Goal: Task Accomplishment & Management: Manage account settings

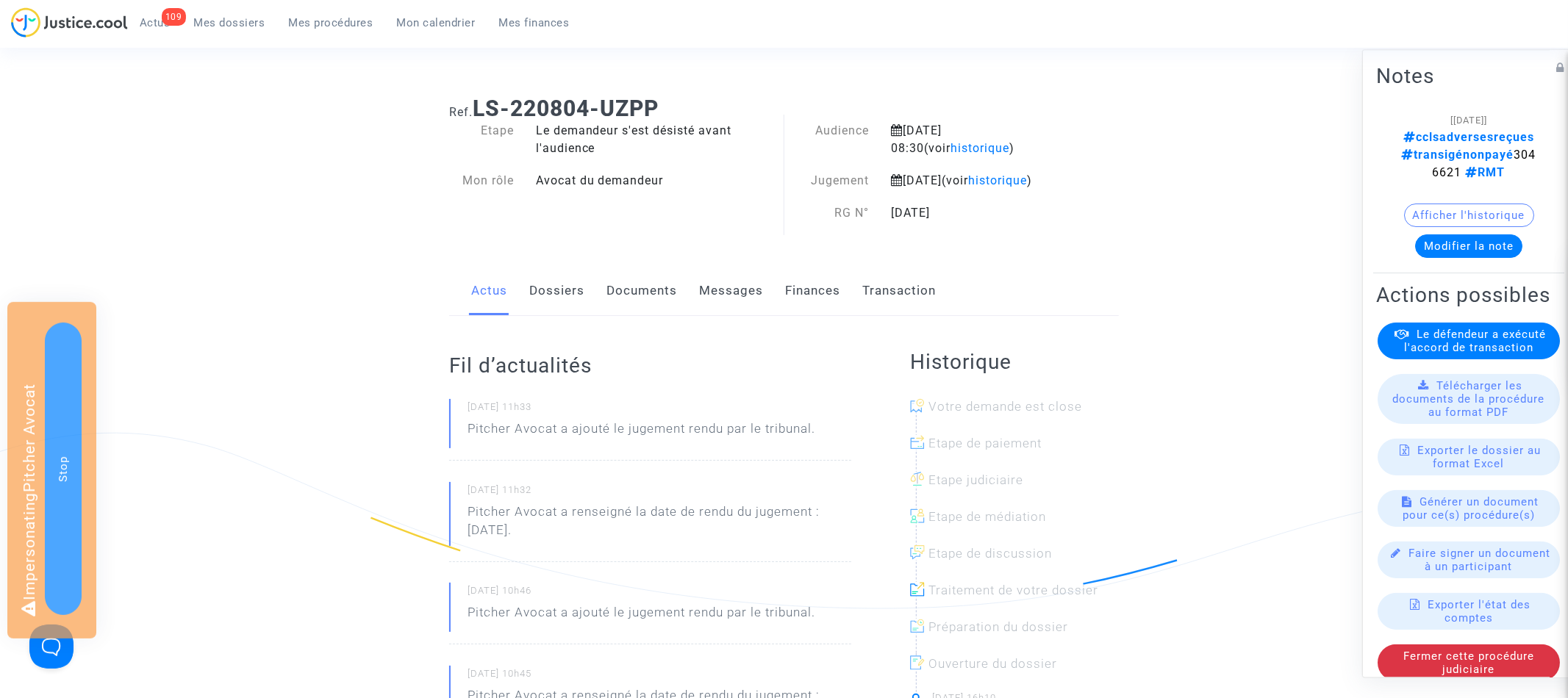
click at [1473, 235] on button "Modifier la note" at bounding box center [1468, 246] width 108 height 23
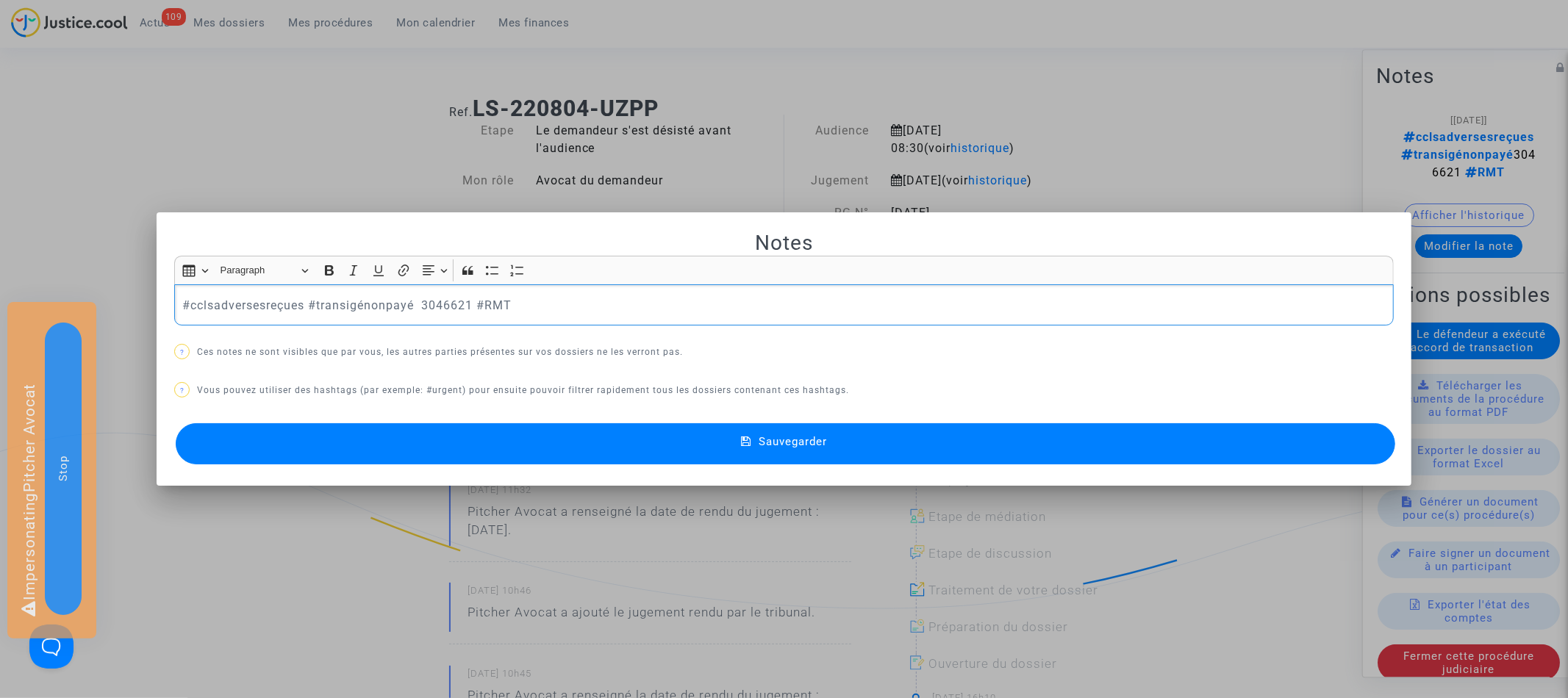
click at [1170, 126] on div at bounding box center [784, 349] width 1568 height 698
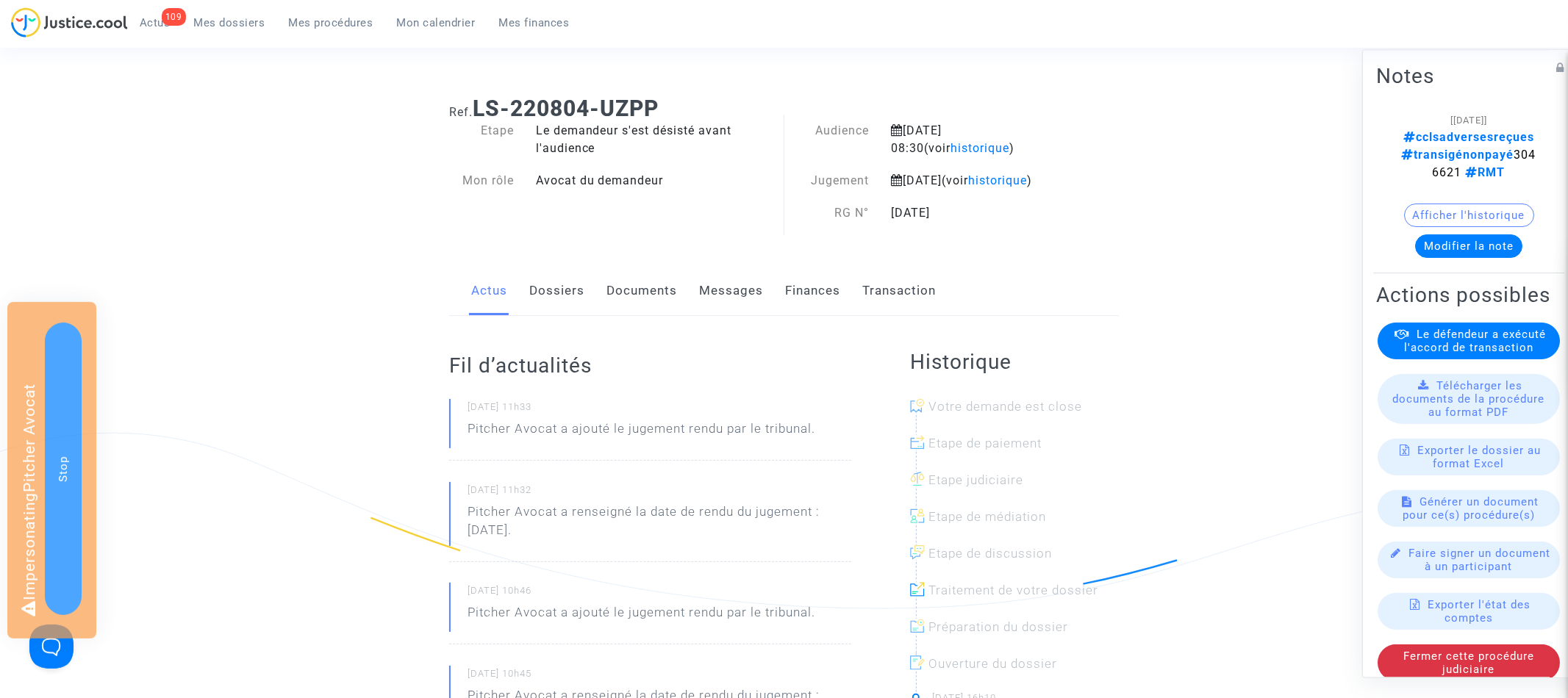
click at [902, 301] on link "Transaction" at bounding box center [898, 291] width 73 height 48
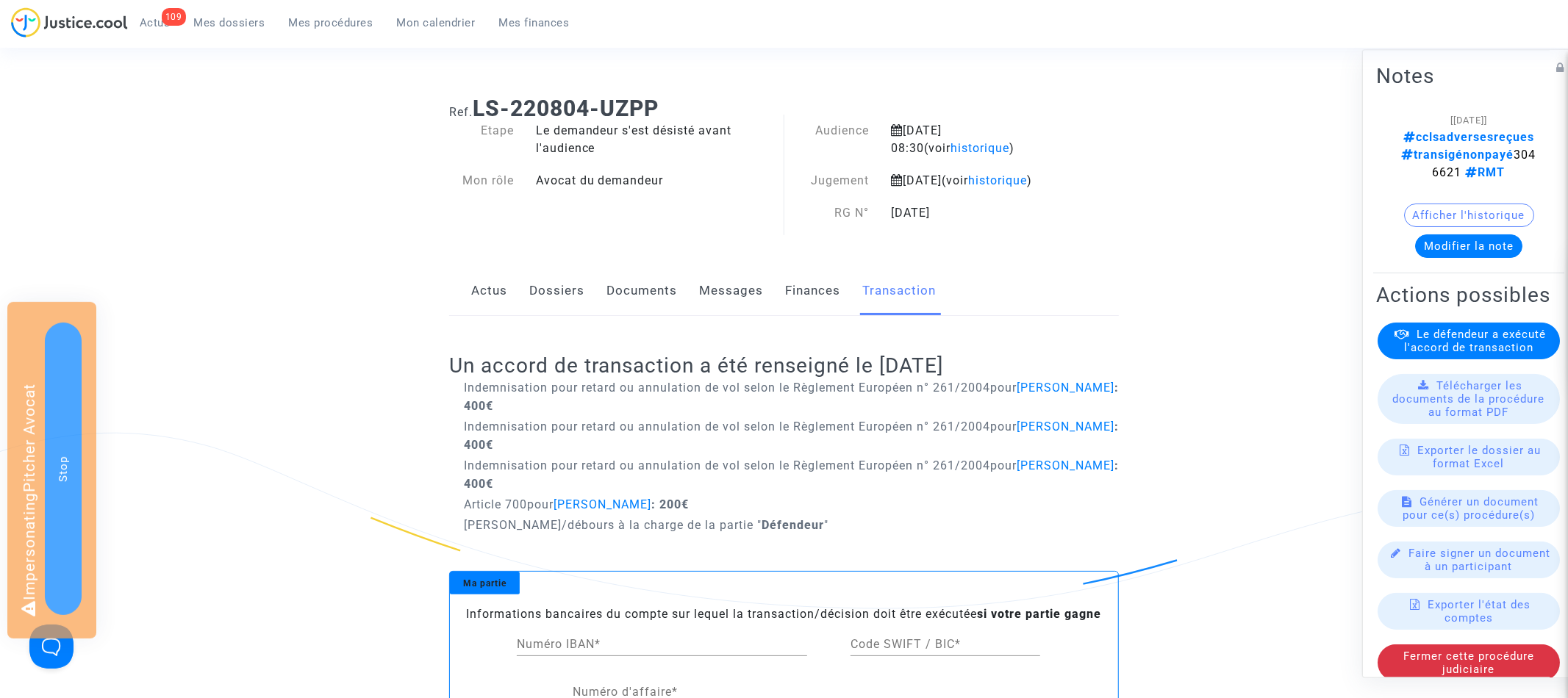
click at [488, 303] on link "Actus" at bounding box center [489, 291] width 36 height 48
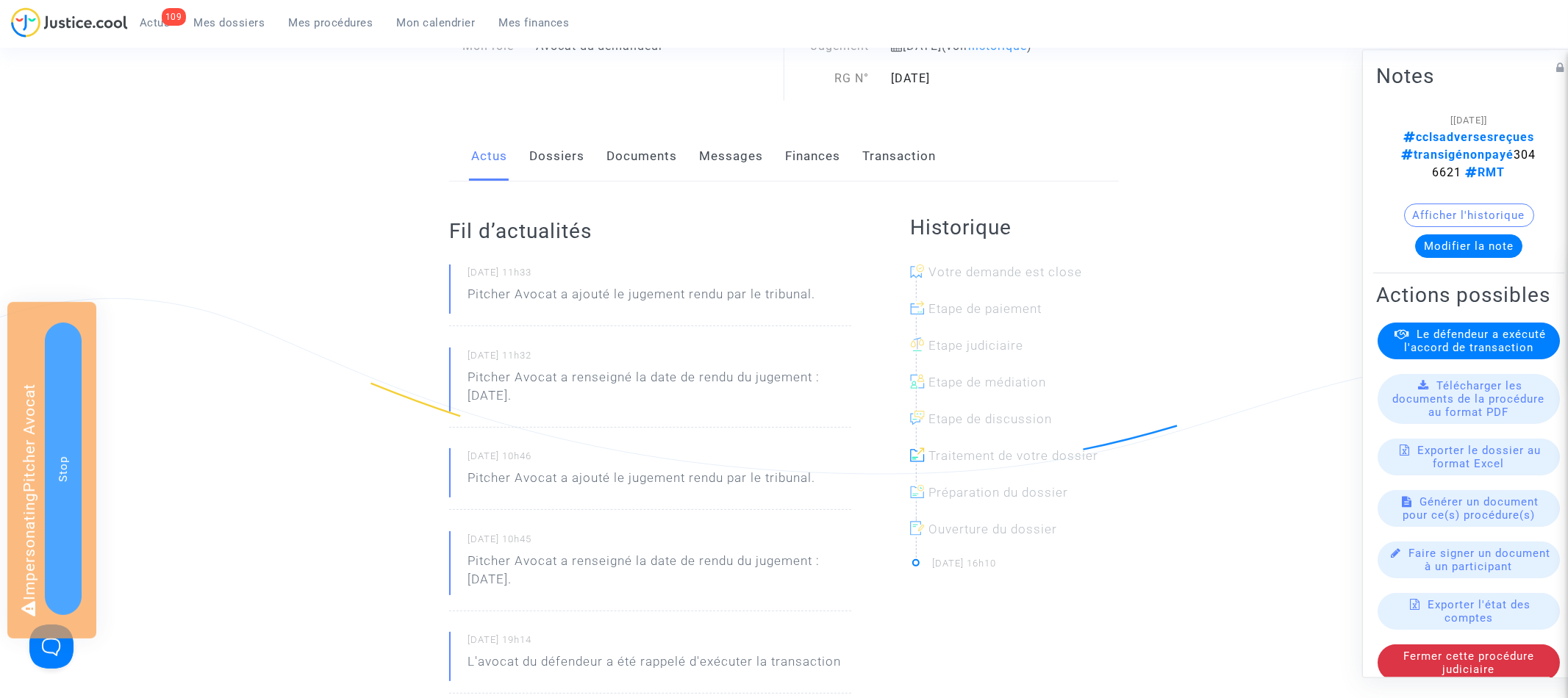
scroll to position [131, 0]
click at [632, 179] on link "Documents" at bounding box center [642, 160] width 71 height 48
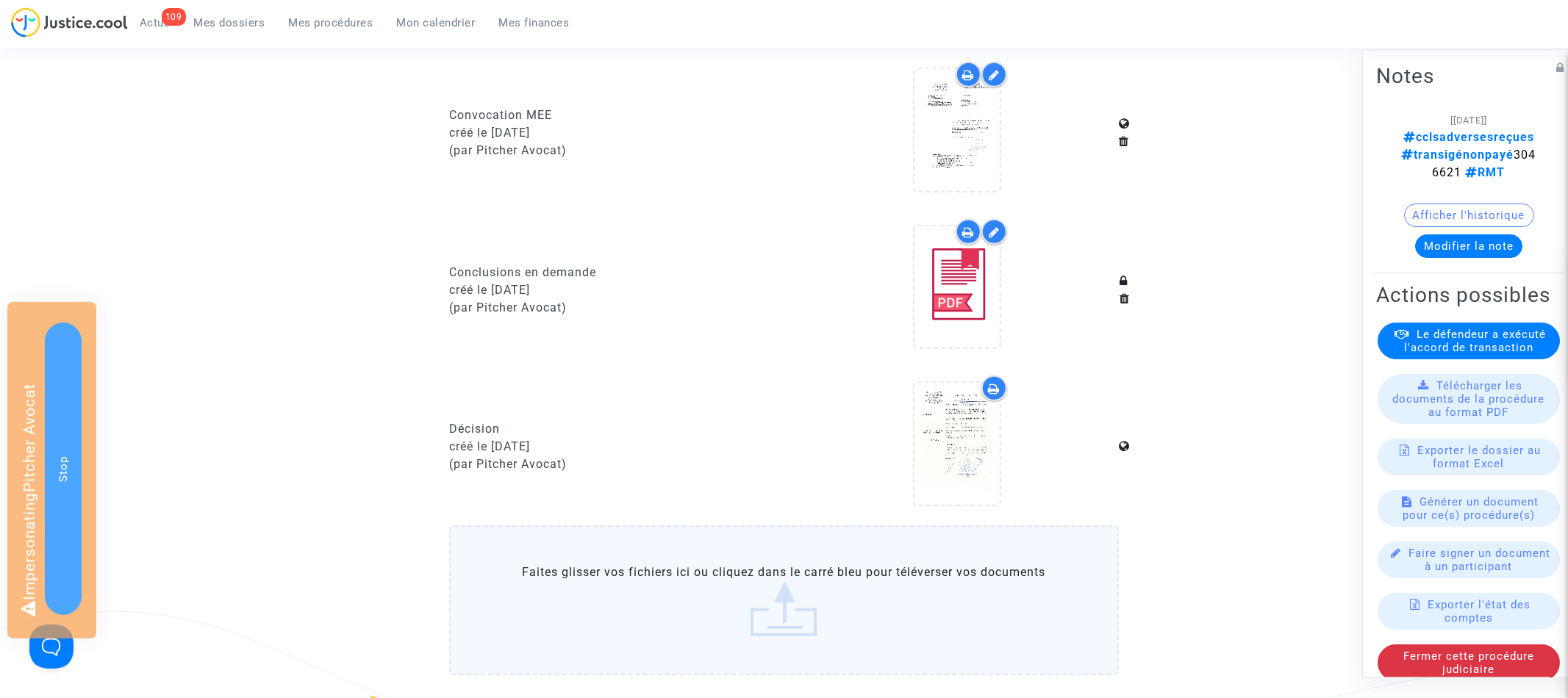
scroll to position [722, 0]
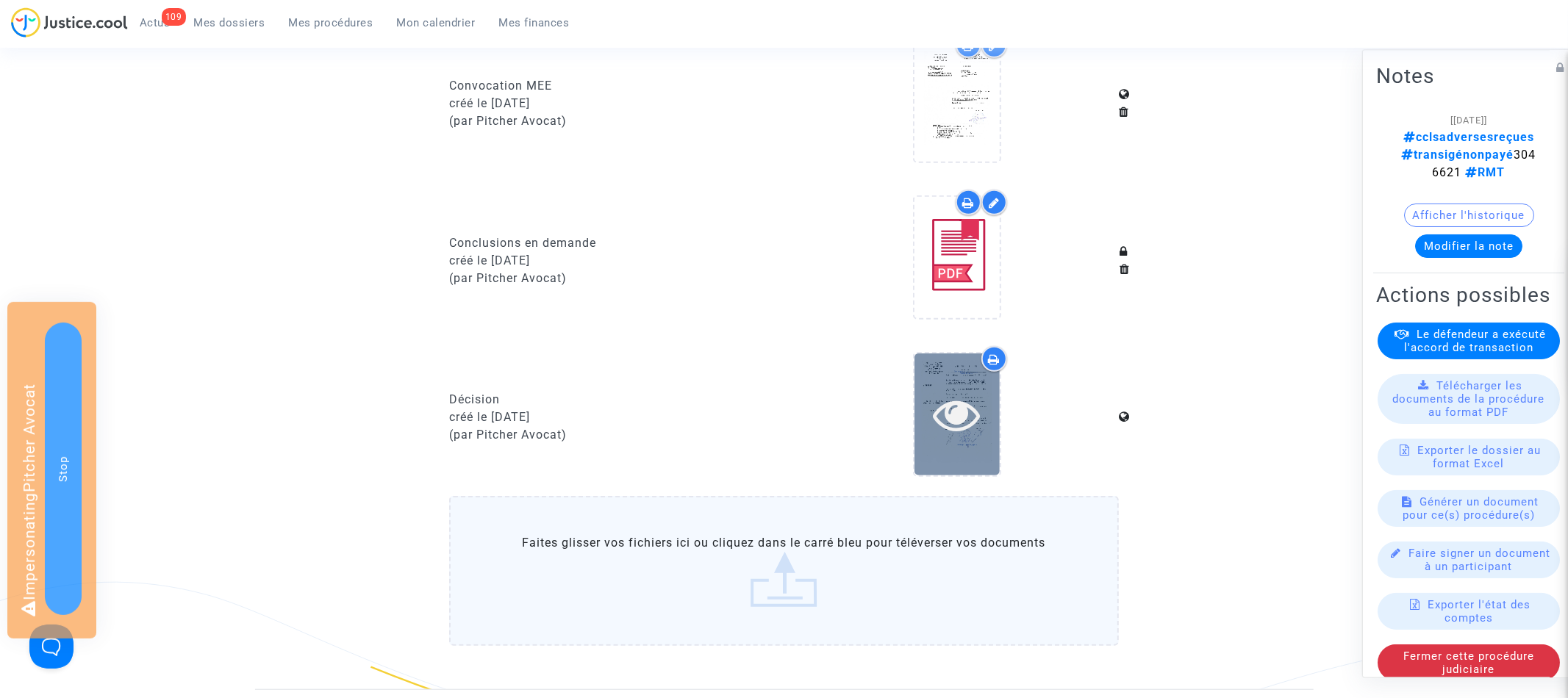
click at [965, 427] on icon at bounding box center [956, 414] width 48 height 47
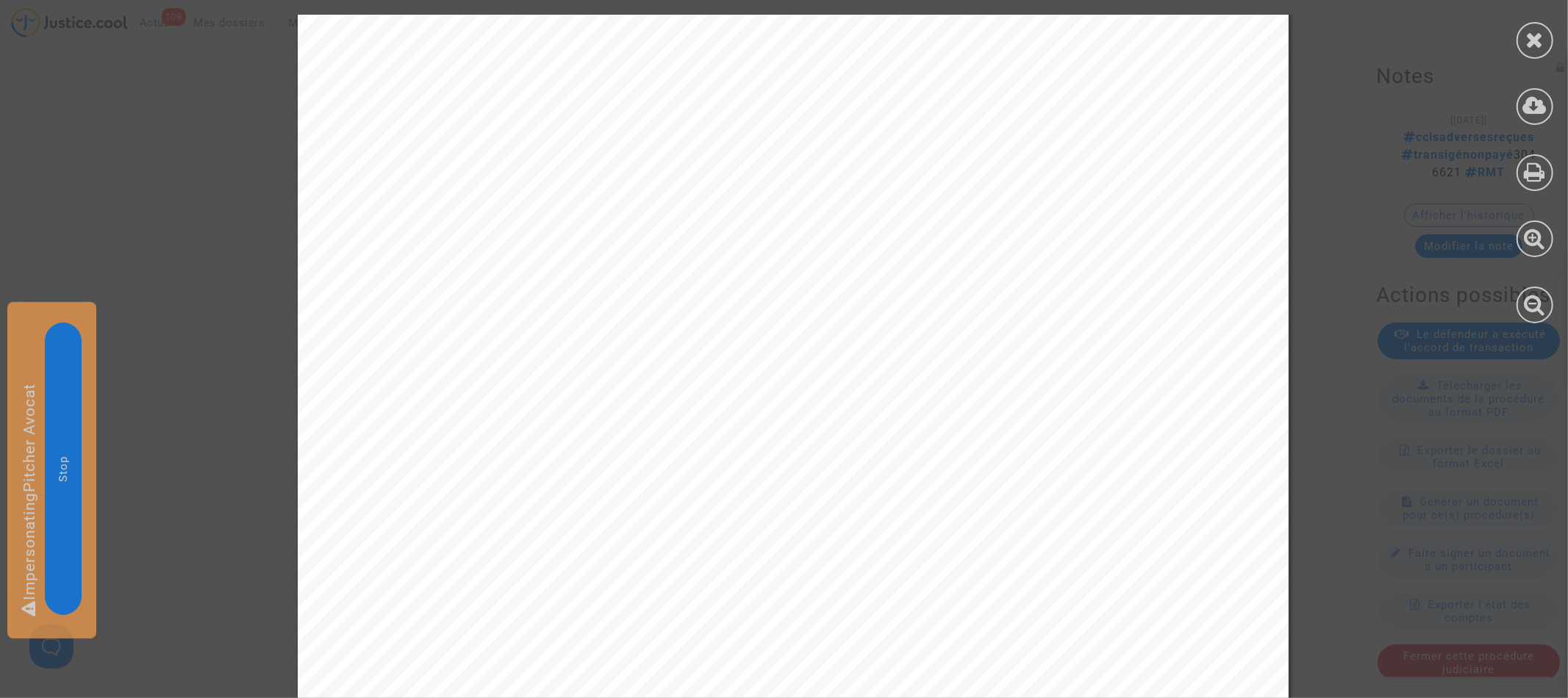
scroll to position [1527, 0]
click at [1532, 113] on icon at bounding box center [1535, 106] width 24 height 22
click at [1535, 43] on icon at bounding box center [1534, 40] width 18 height 22
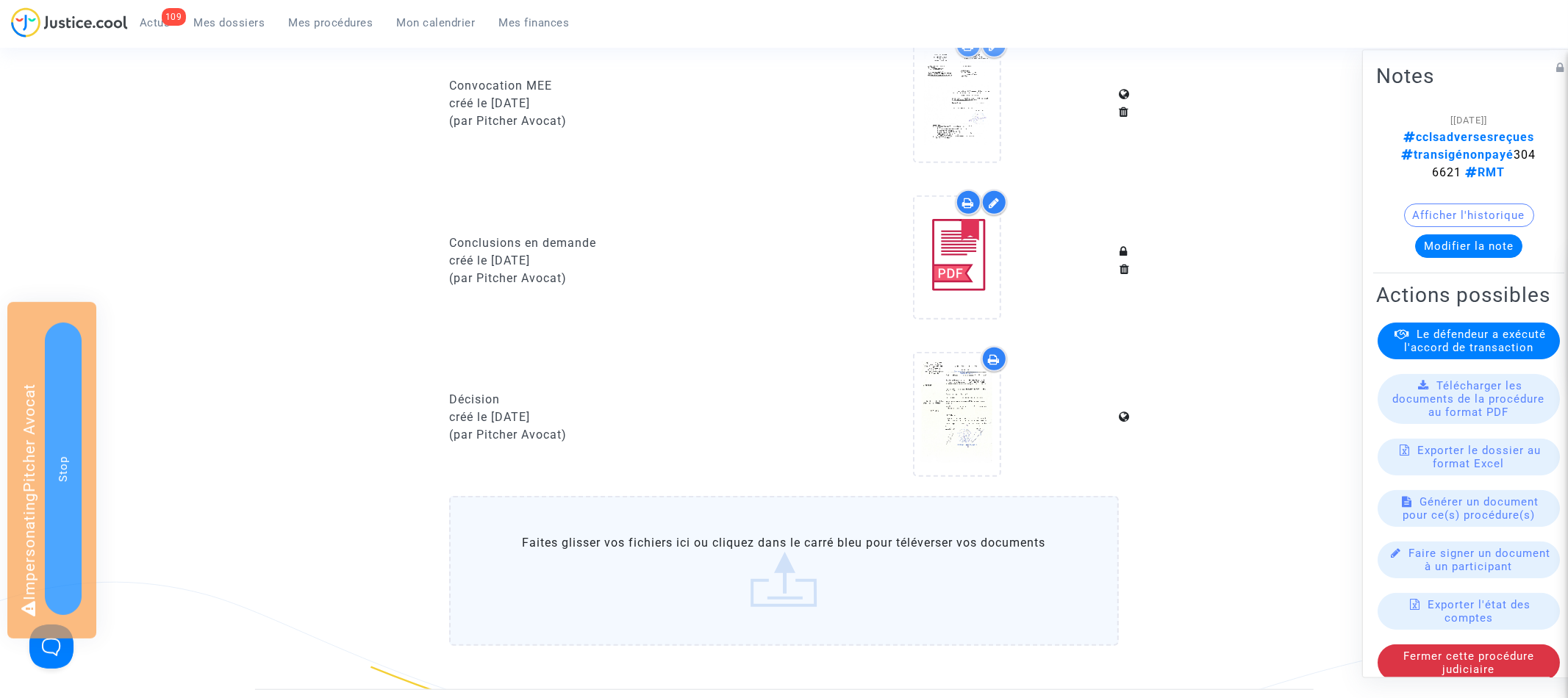
scroll to position [0, 0]
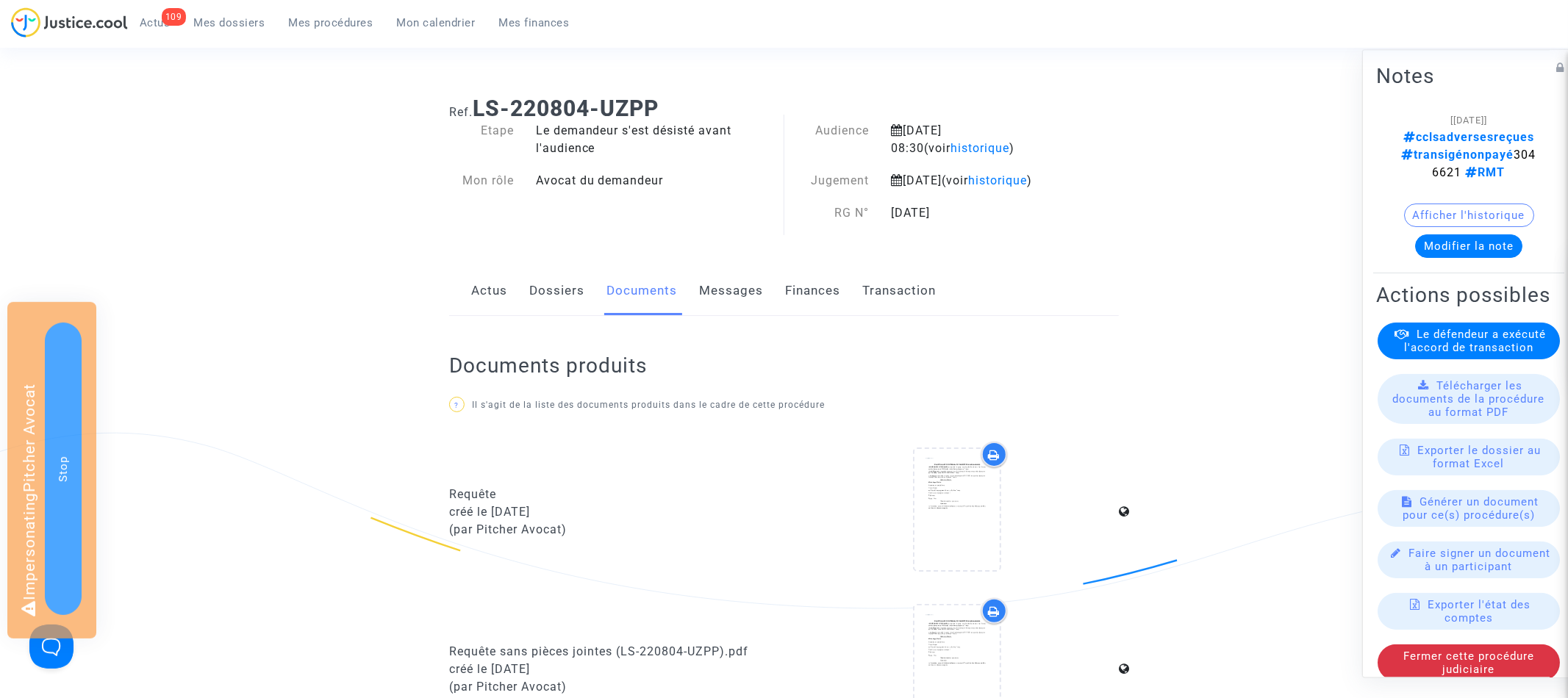
click at [552, 309] on link "Dossiers" at bounding box center [556, 291] width 55 height 48
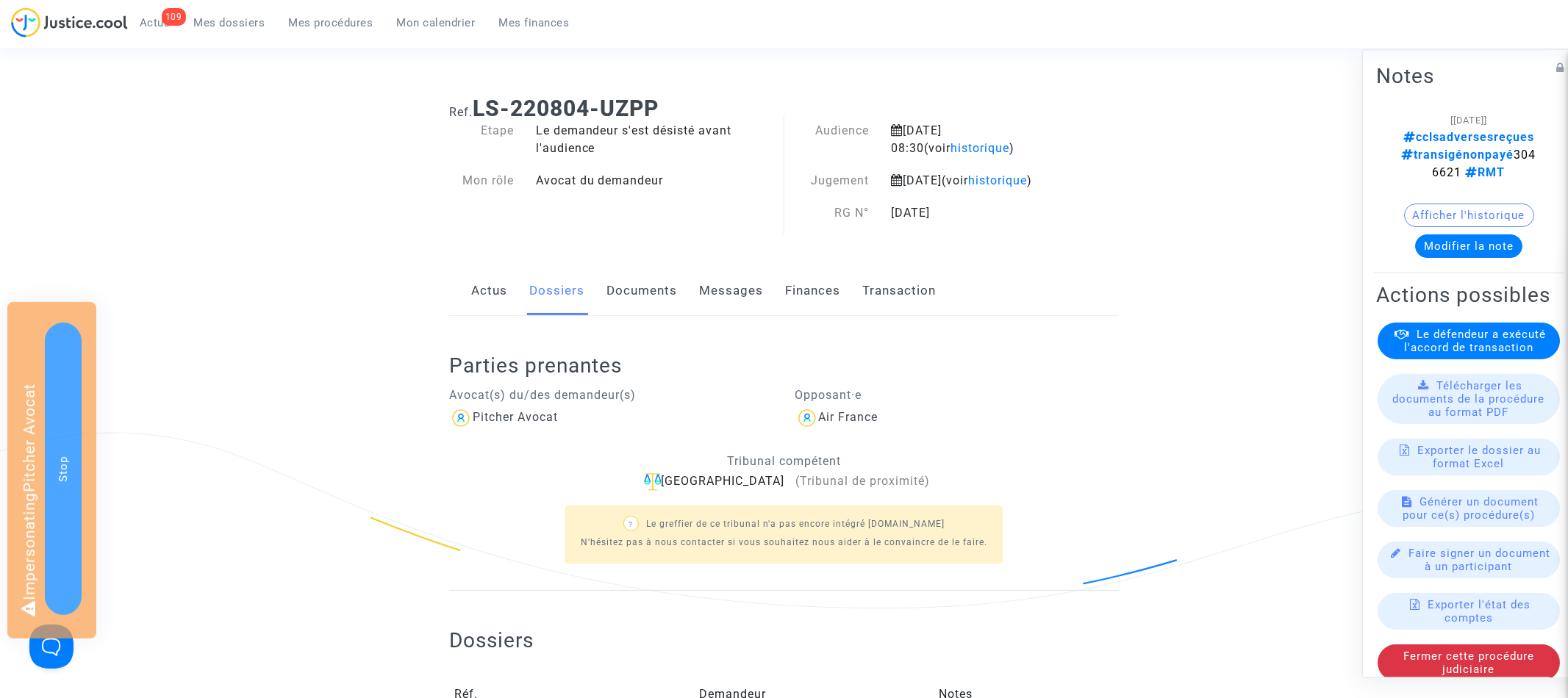
click at [651, 315] on link "Documents" at bounding box center [642, 291] width 71 height 48
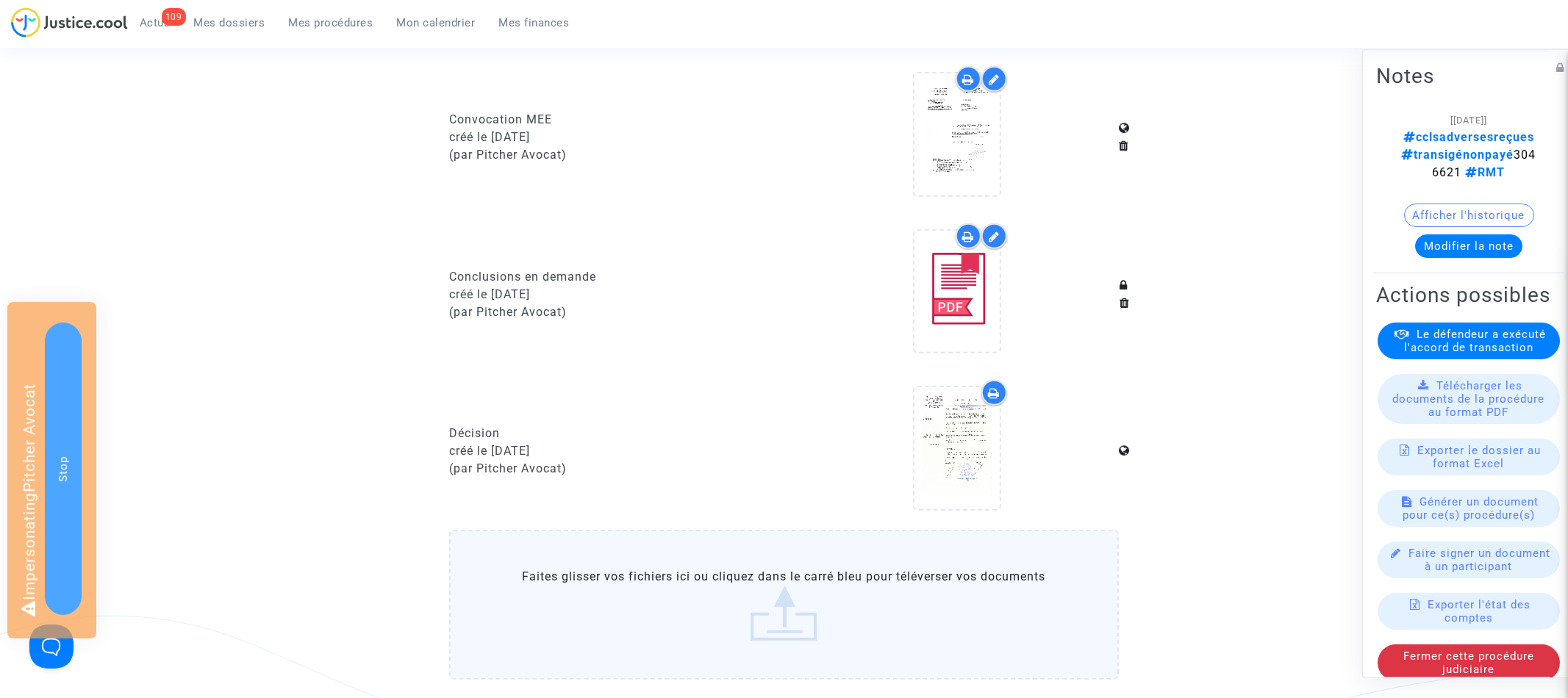
scroll to position [561, 0]
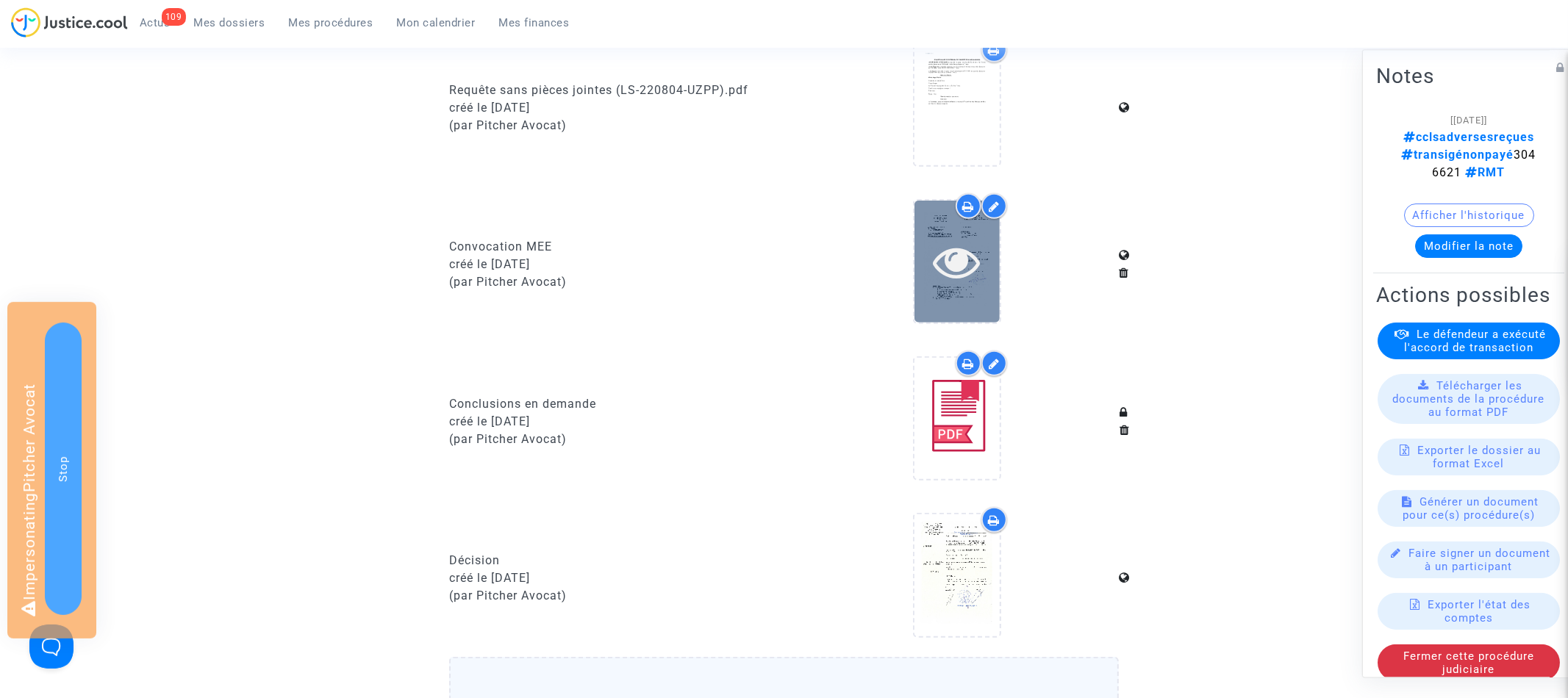
click at [959, 284] on icon at bounding box center [956, 261] width 48 height 47
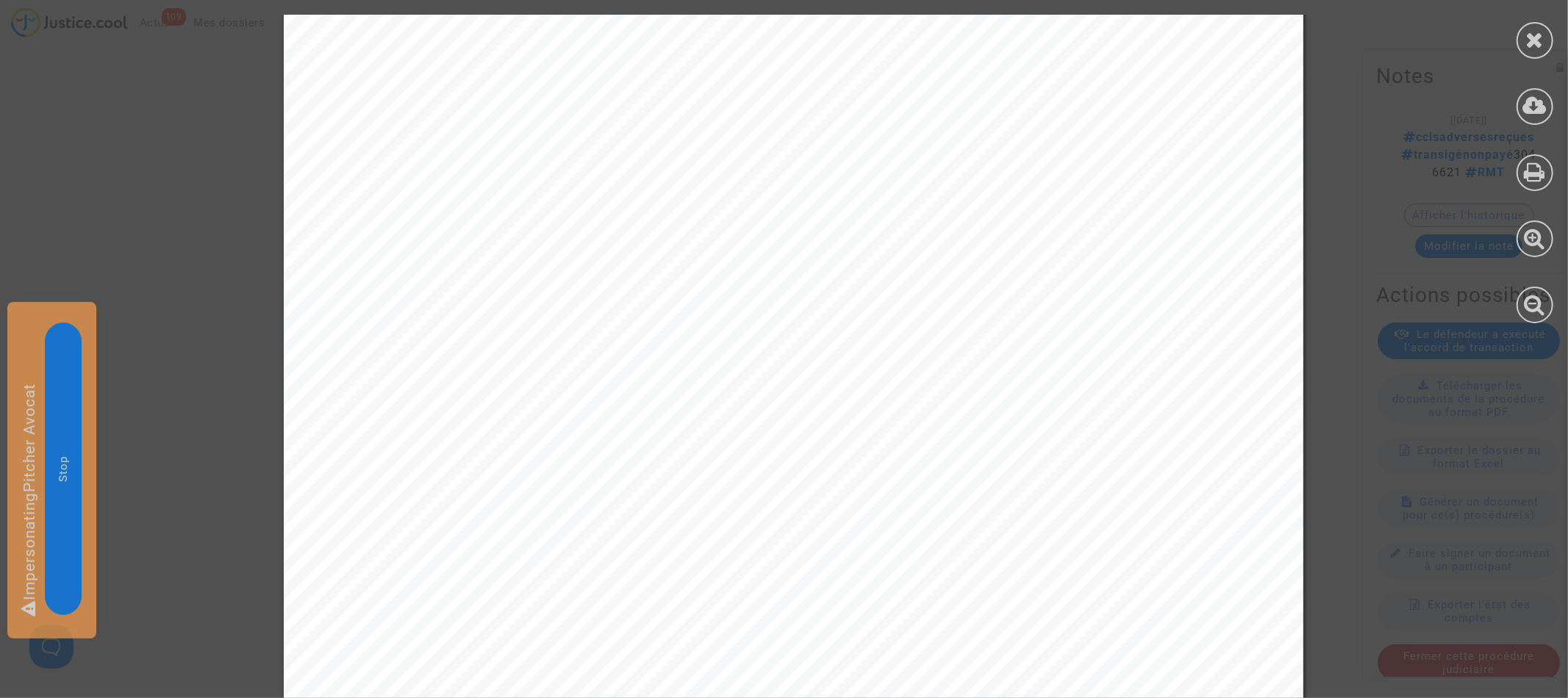
scroll to position [298, 0]
click at [1534, 42] on icon at bounding box center [1534, 40] width 18 height 22
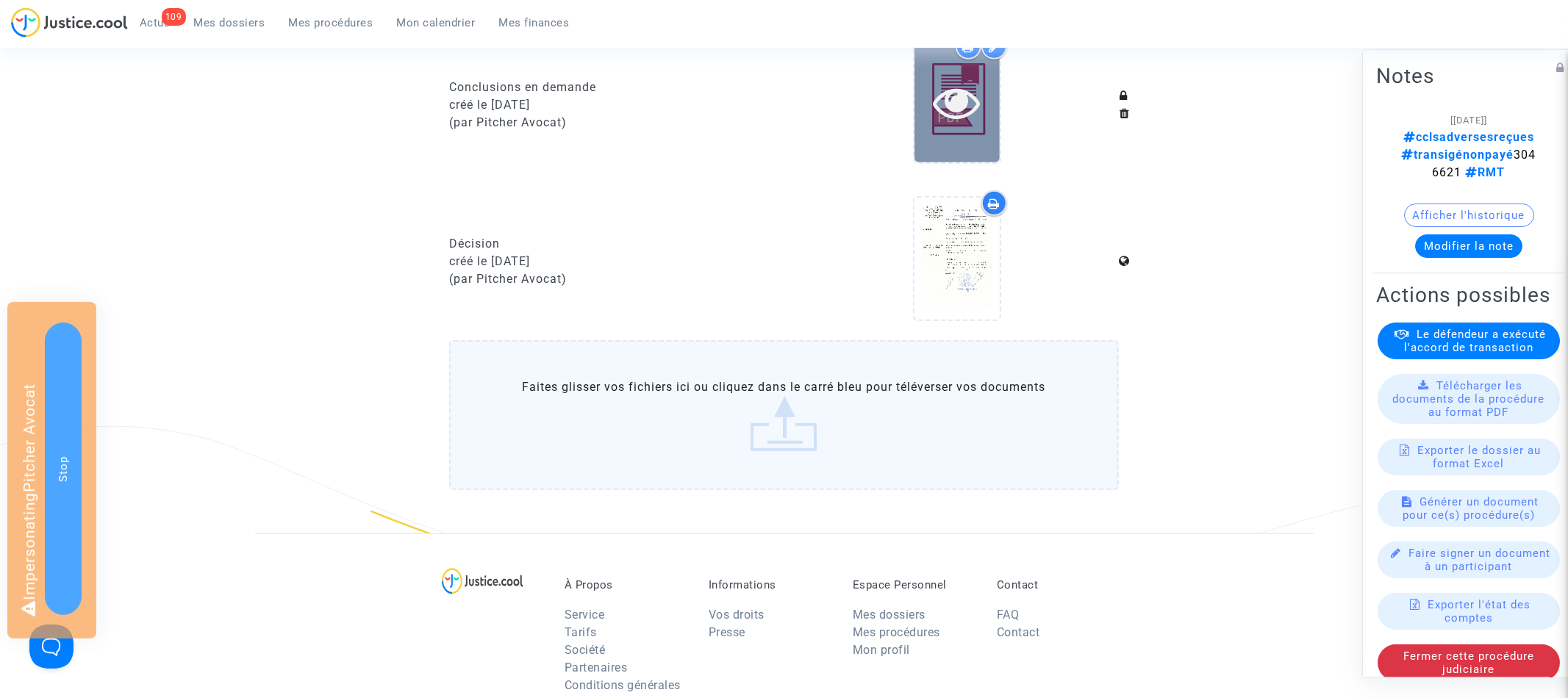
scroll to position [890, 0]
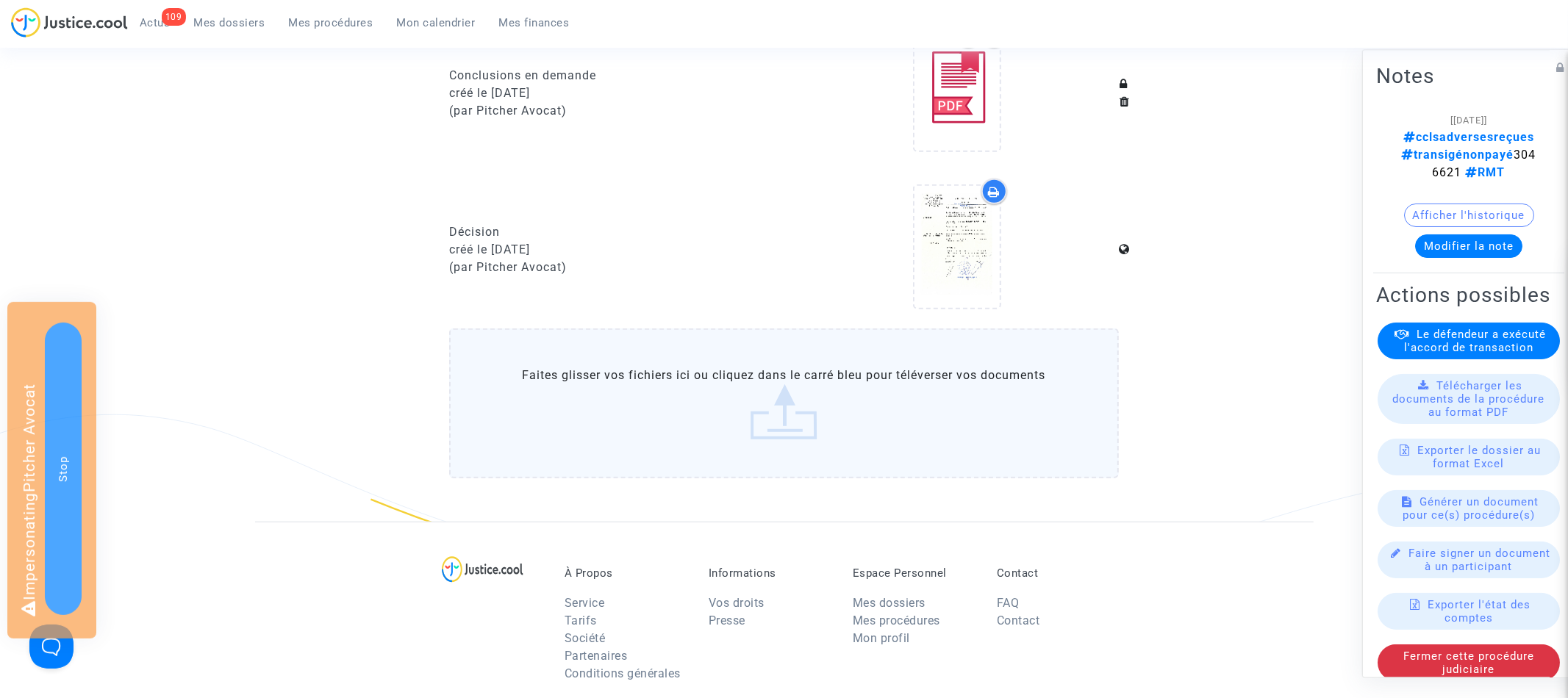
click at [784, 413] on label "Faites glisser vos fichiers ici ou cliquez dans le carré bleu pour téléverser v…" at bounding box center [784, 403] width 670 height 150
click at [0, 0] on input "Faites glisser vos fichiers ici ou cliquez dans le carré bleu pour téléverser v…" at bounding box center [0, 0] width 0 height 0
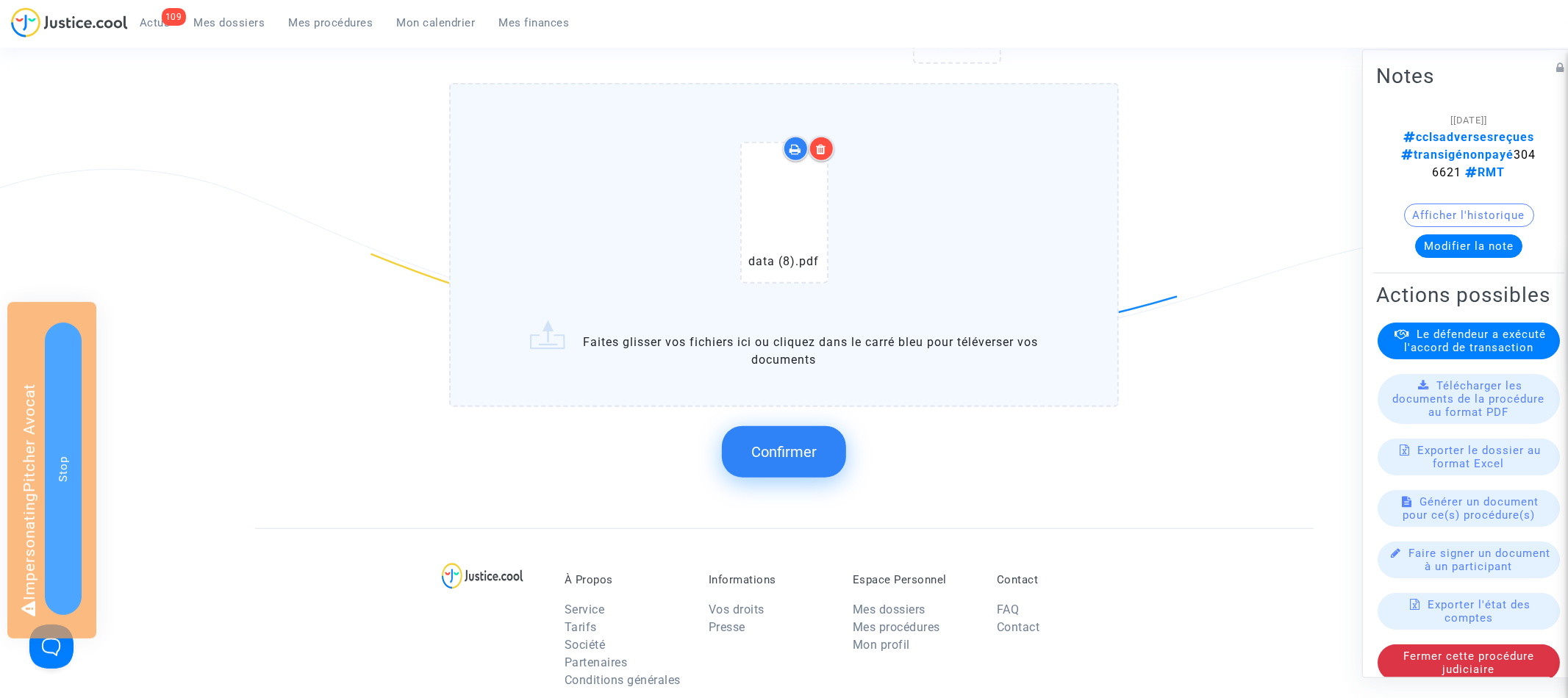
scroll to position [1161, 0]
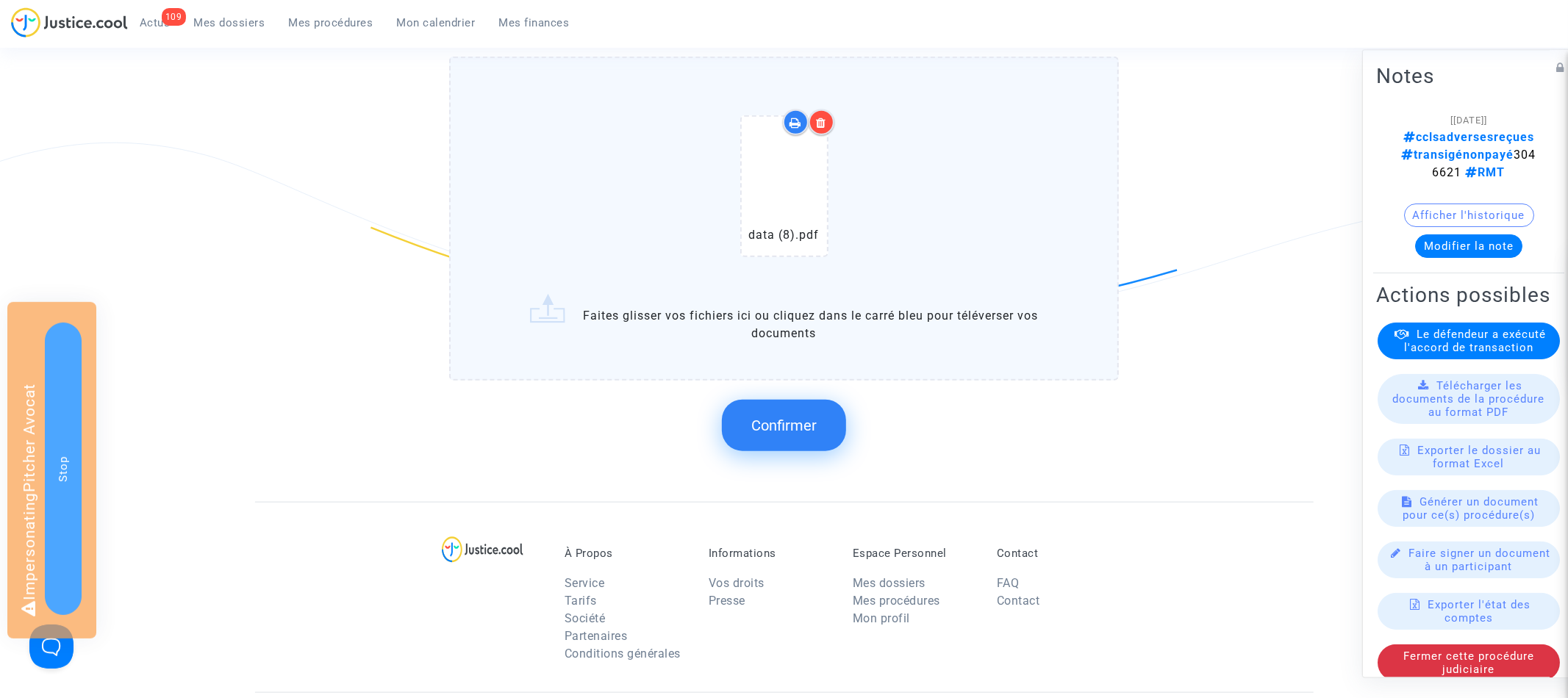
click at [811, 434] on span "Confirmer" at bounding box center [784, 426] width 65 height 18
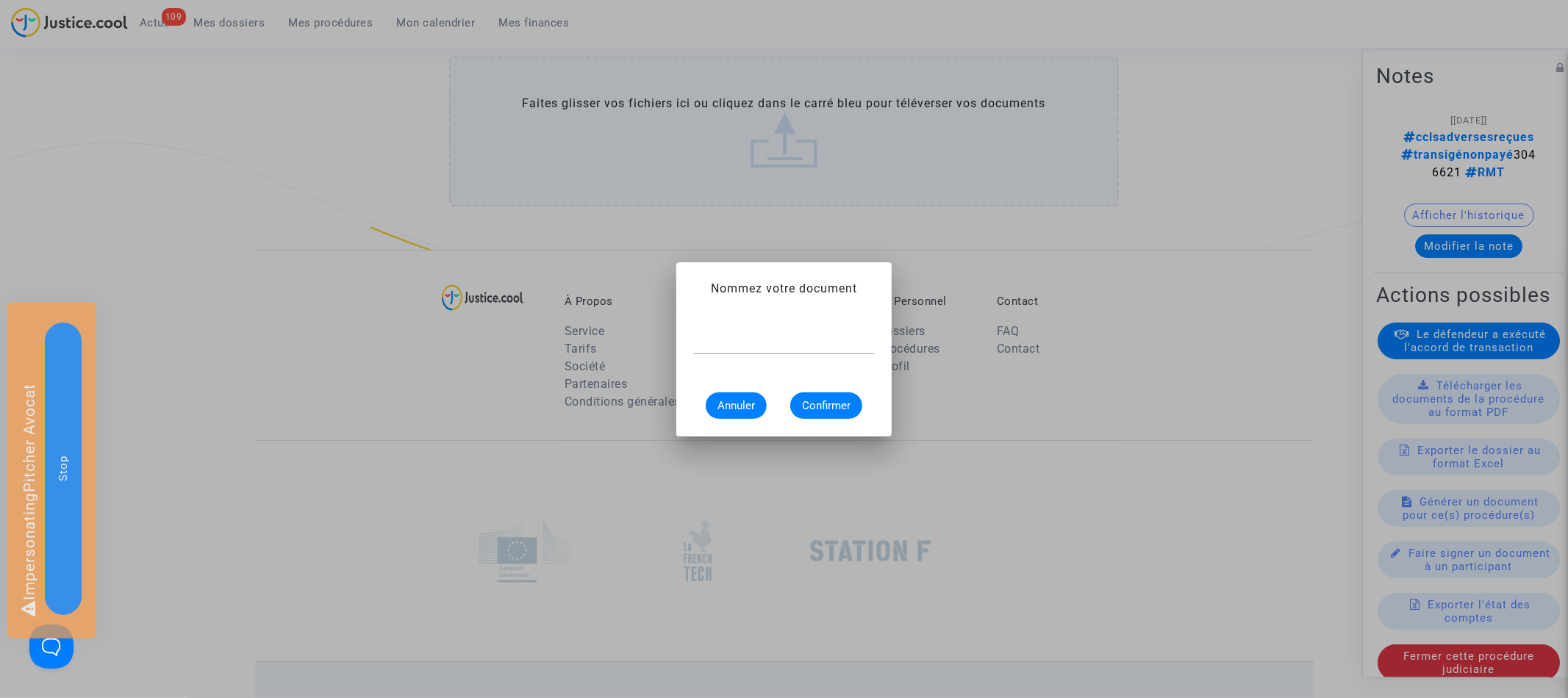
scroll to position [0, 0]
type input "Suivi audience 05-02-2025"
click at [831, 399] on span "Confirmer" at bounding box center [826, 405] width 48 height 13
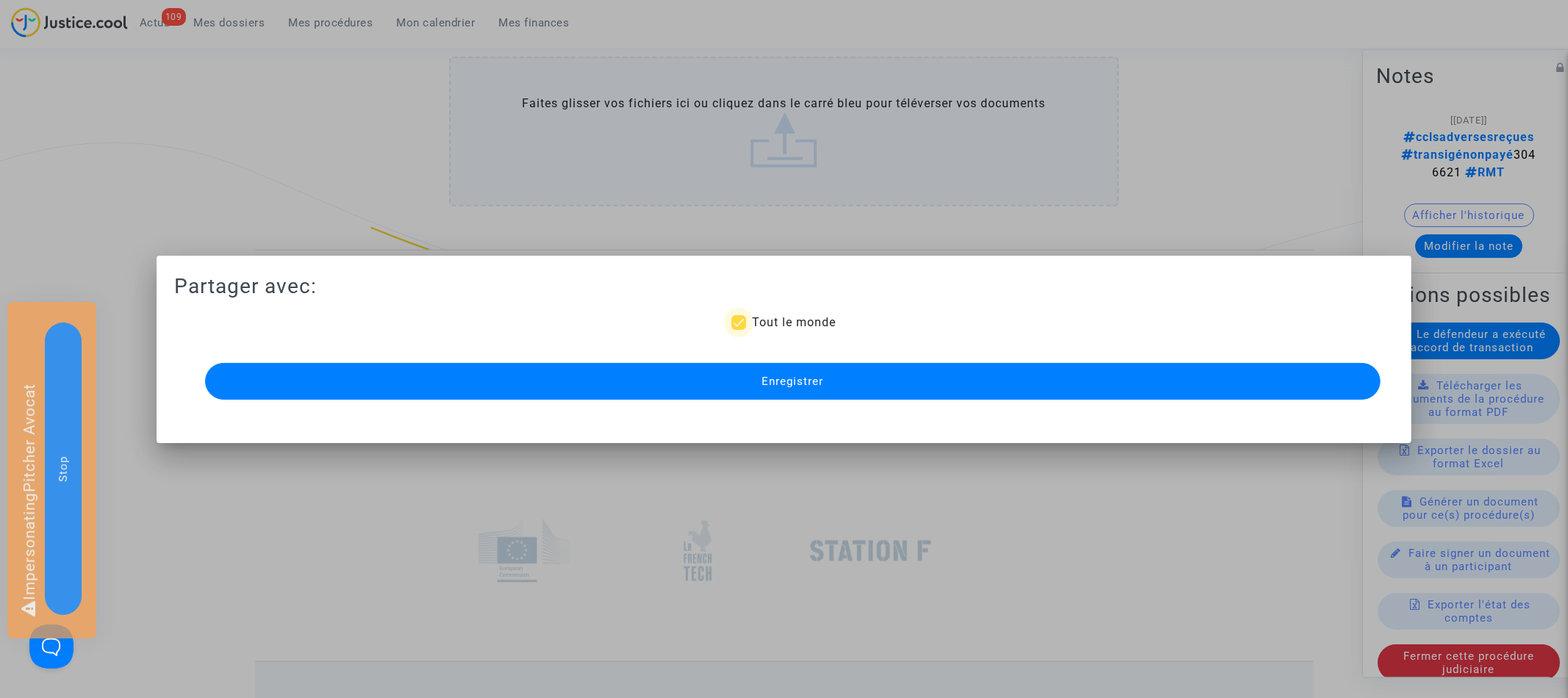
click at [750, 315] on label "Tout le monde" at bounding box center [783, 322] width 104 height 18
click at [739, 330] on input "Tout le monde" at bounding box center [738, 330] width 1 height 1
checkbox input "false"
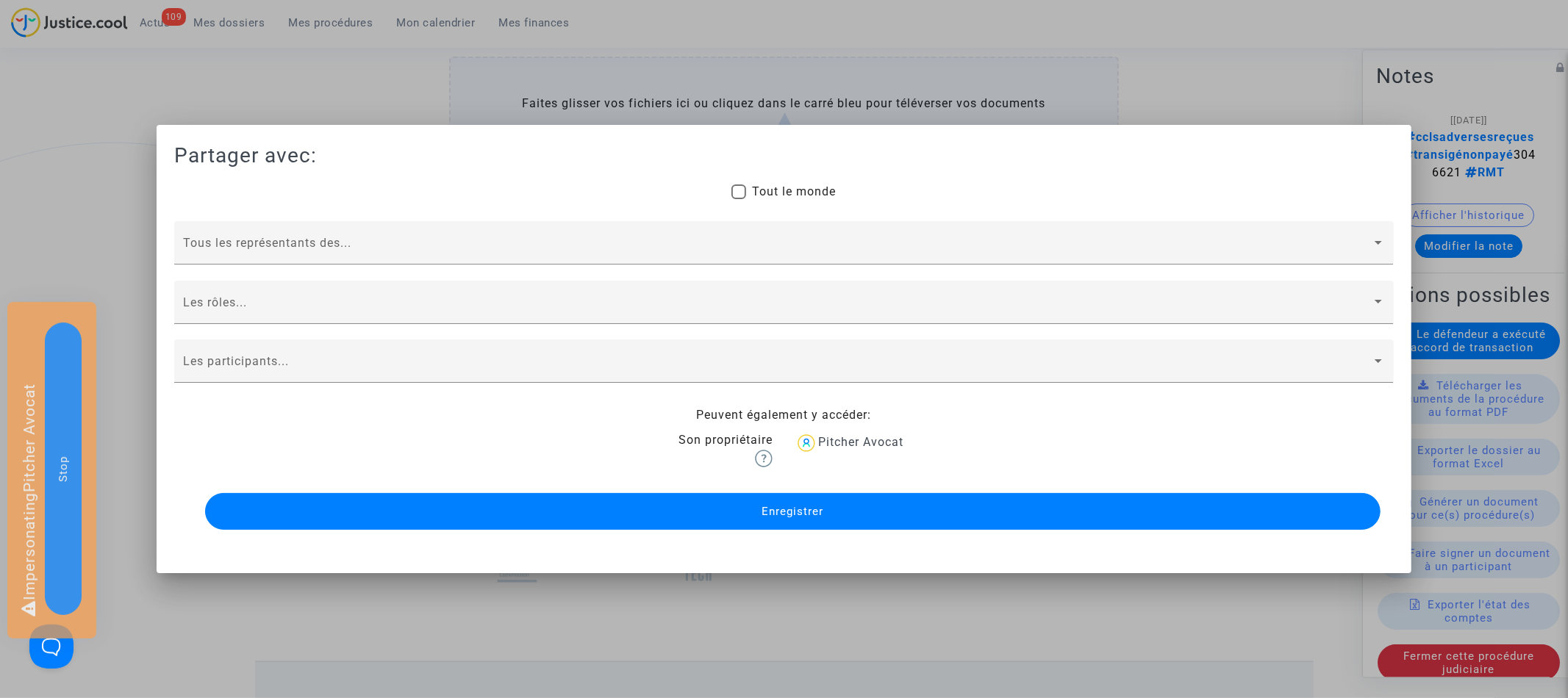
click at [736, 518] on button "Enregistrer" at bounding box center [792, 511] width 1175 height 37
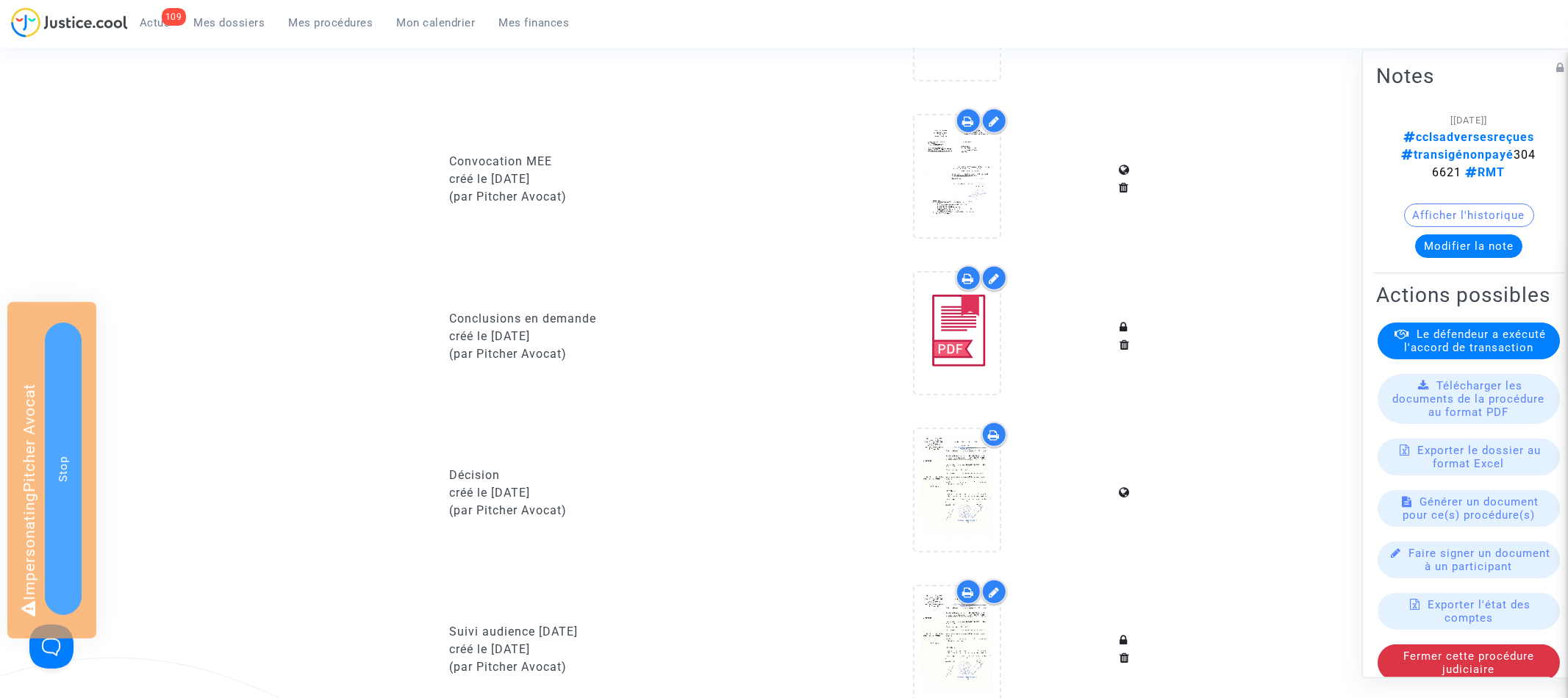
scroll to position [0, 0]
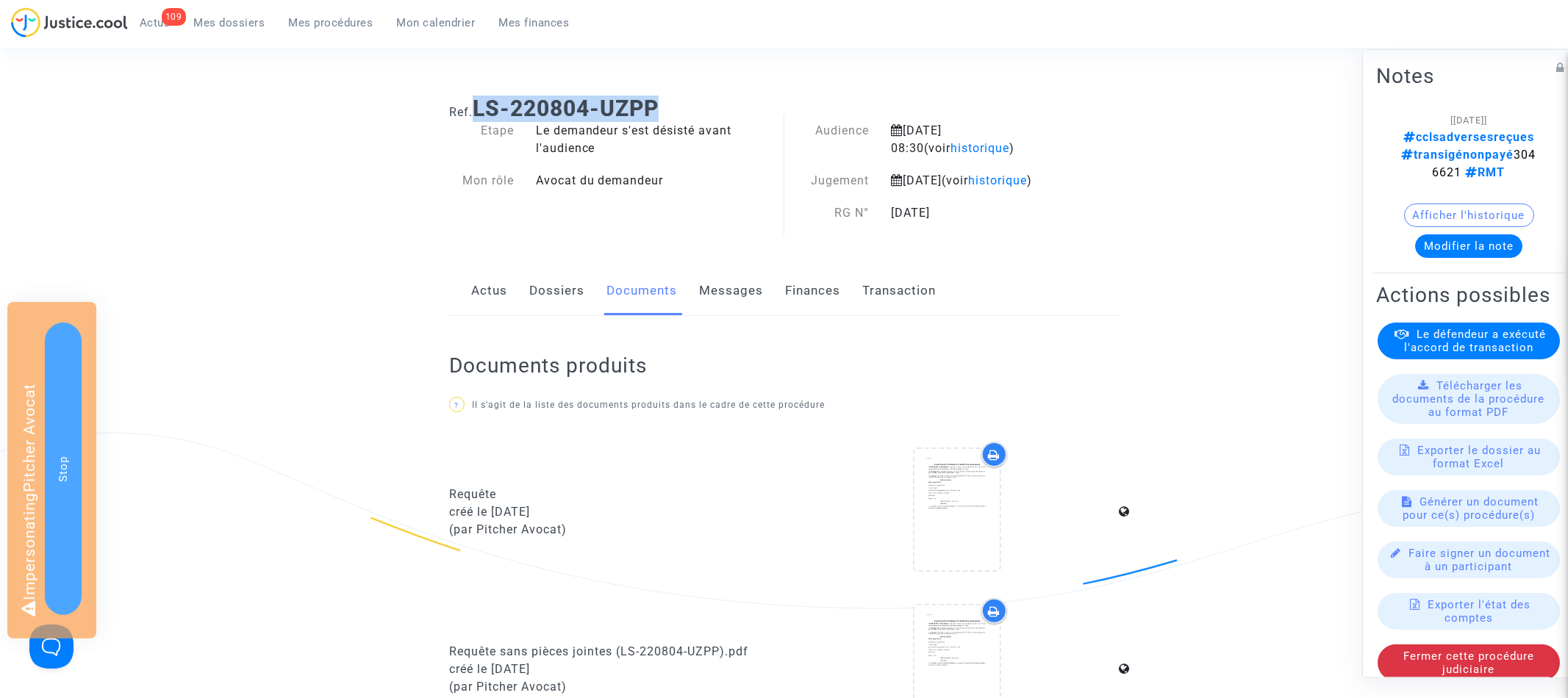
drag, startPoint x: 477, startPoint y: 106, endPoint x: 682, endPoint y: 106, distance: 205.0
click at [682, 106] on h1 "Ref. LS-220804-UZPP" at bounding box center [784, 108] width 670 height 27
copy b "LS-220804-UZPP"
click at [426, 22] on span "Mon calendrier" at bounding box center [435, 22] width 78 height 13
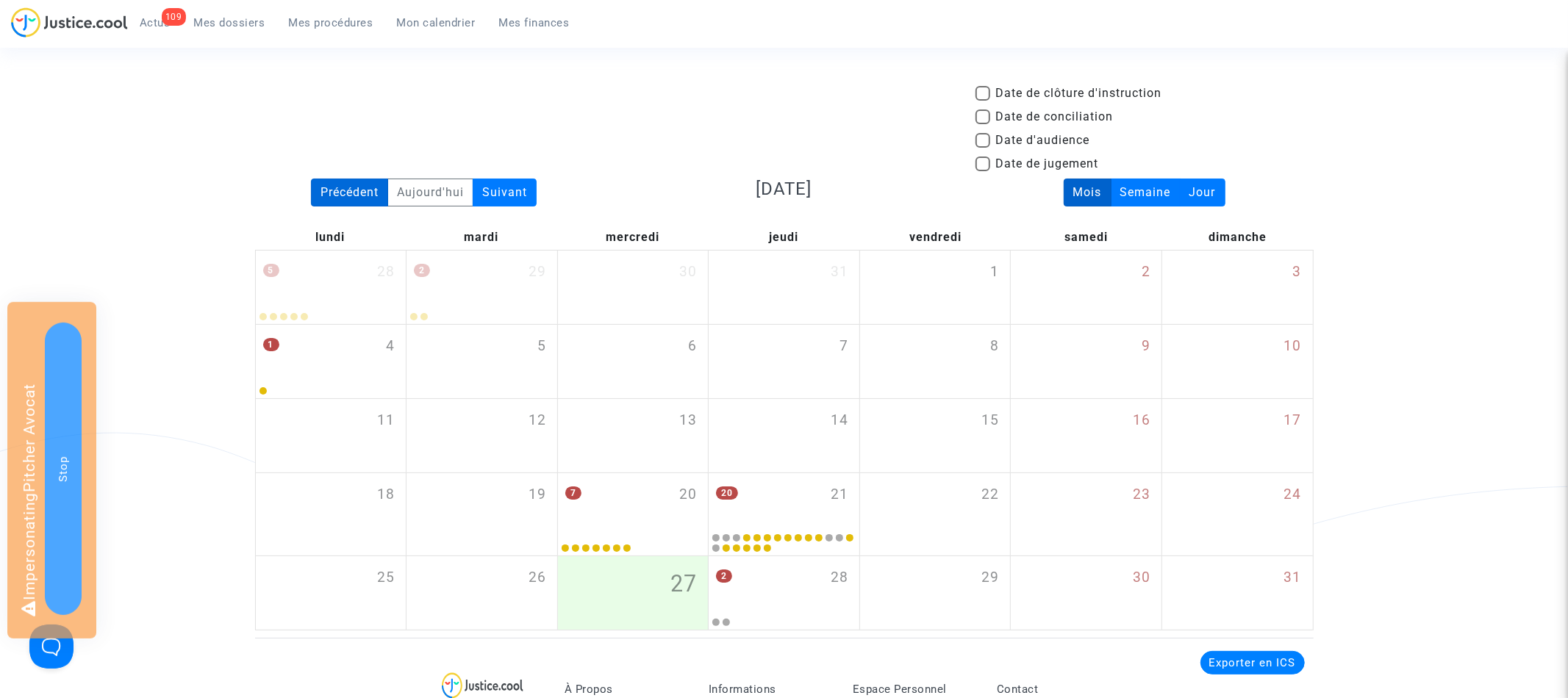
click at [349, 194] on div "Précédent" at bounding box center [349, 193] width 77 height 28
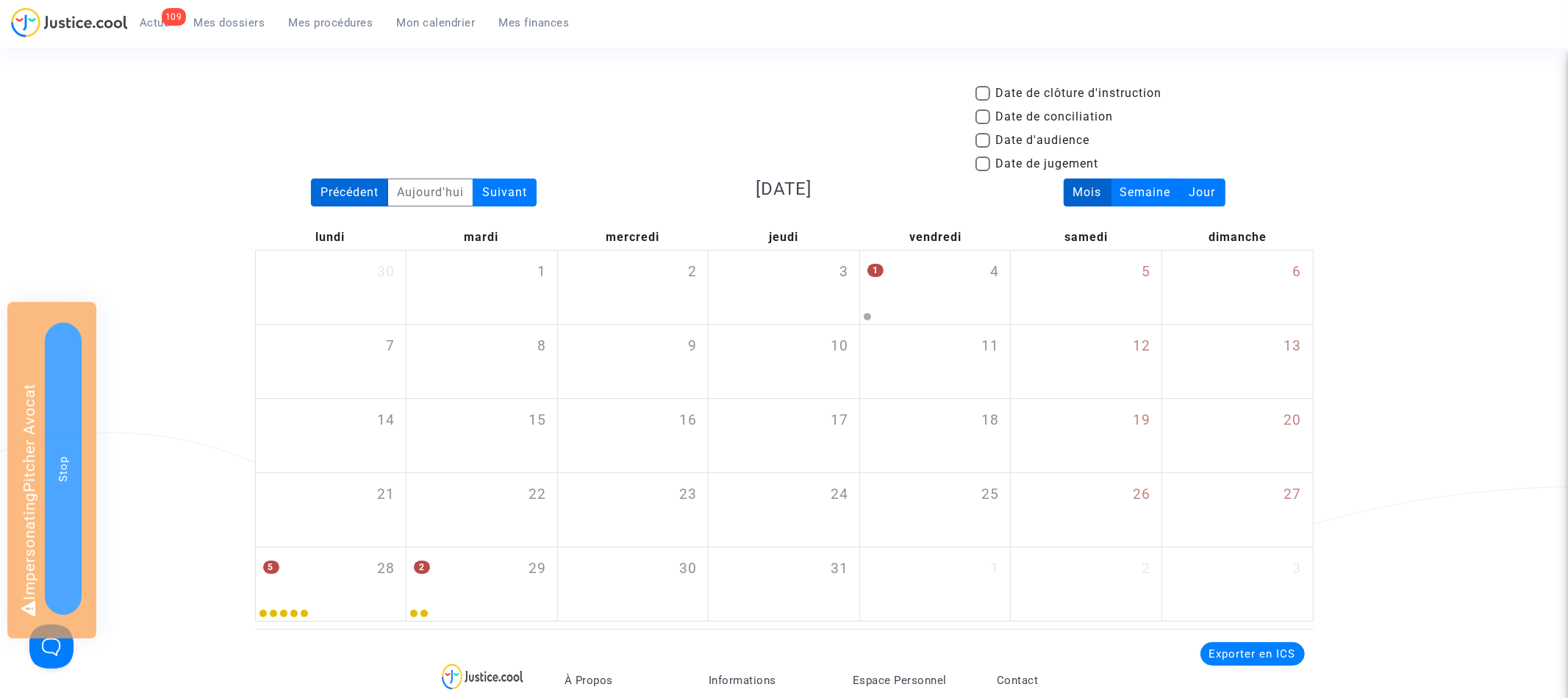
click at [349, 194] on div "Précédent" at bounding box center [349, 193] width 77 height 28
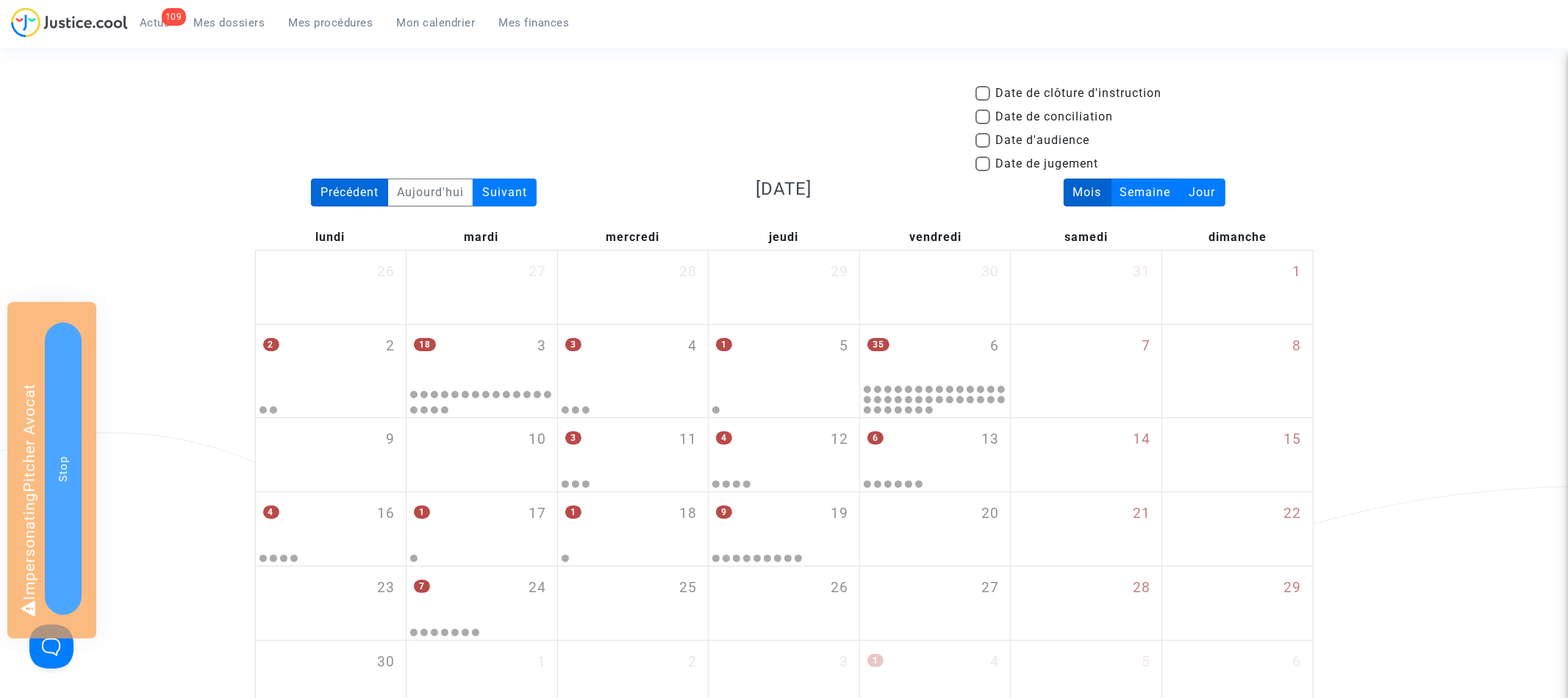
click at [349, 194] on div "Précédent" at bounding box center [349, 193] width 77 height 28
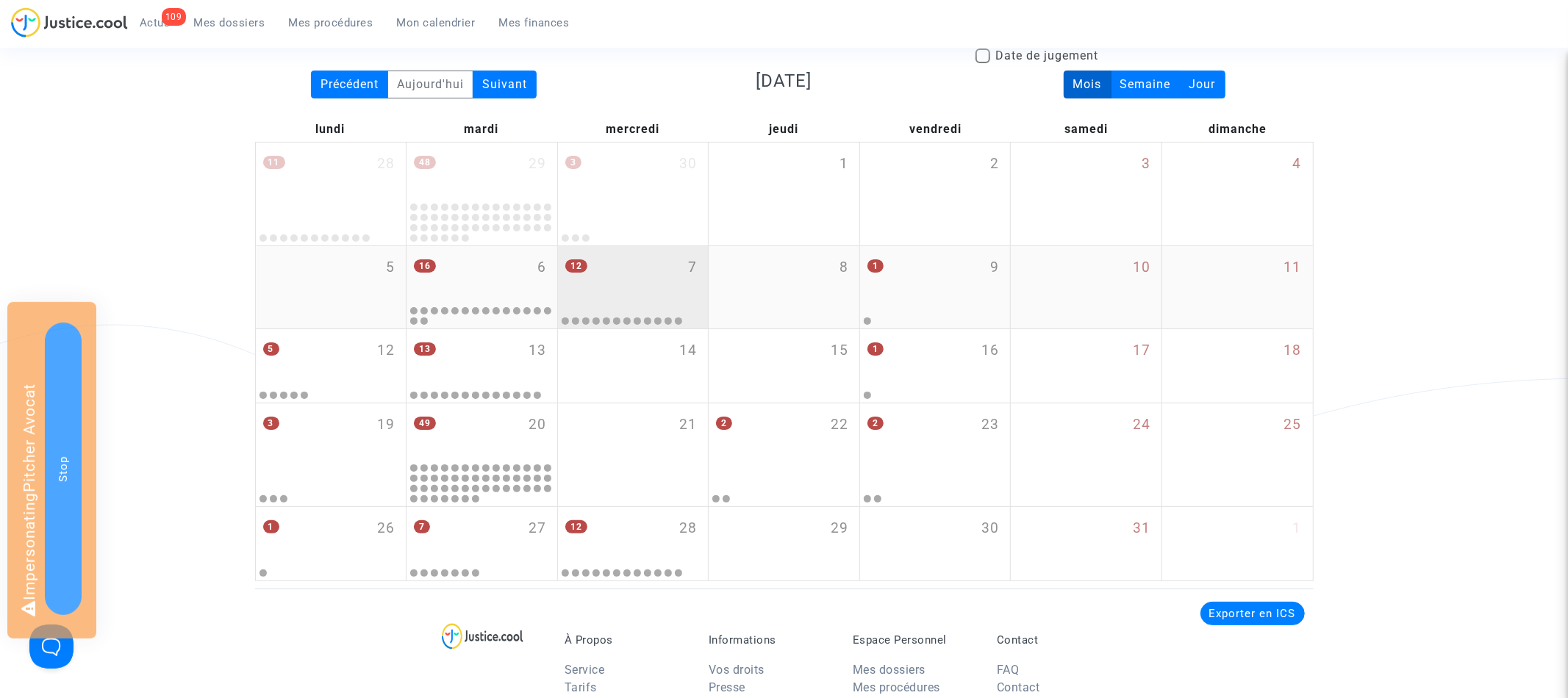
scroll to position [222, 0]
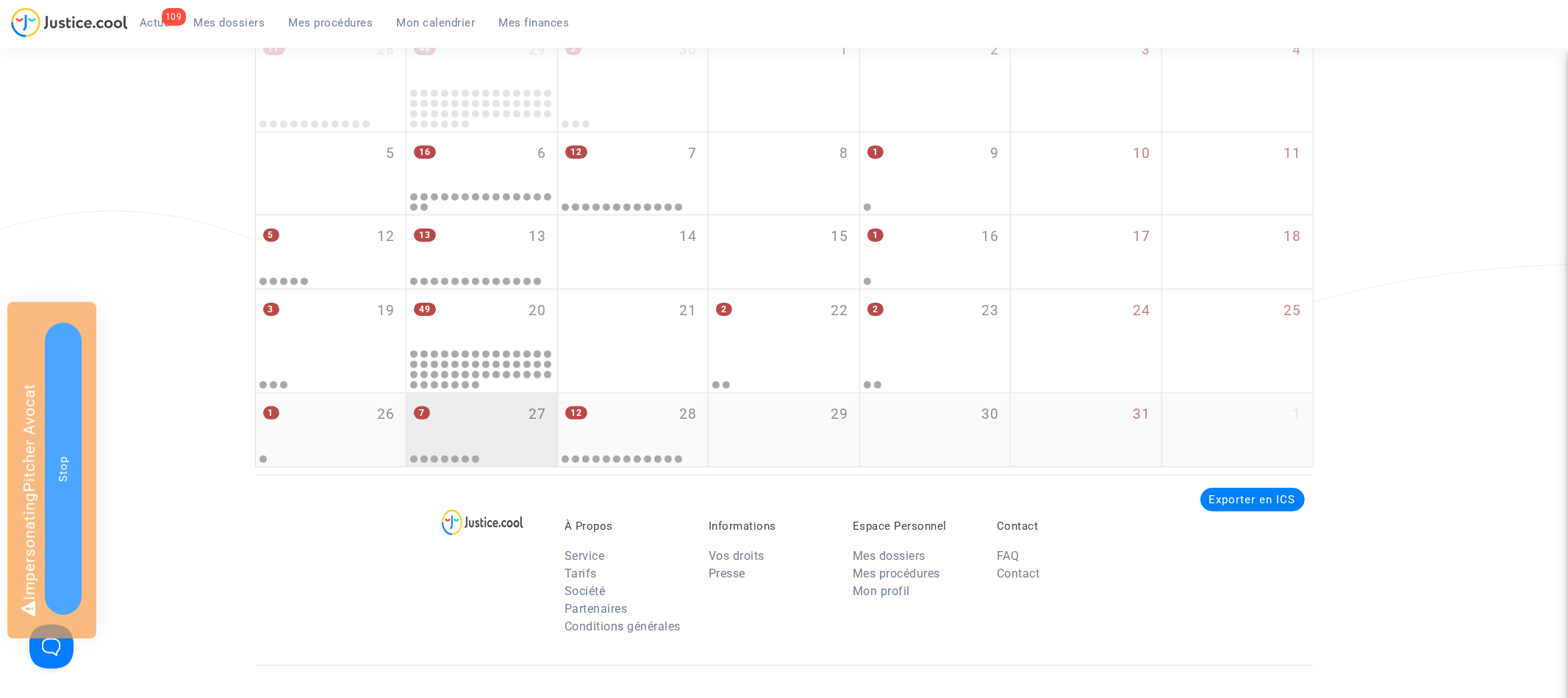
click at [505, 430] on div "7 27" at bounding box center [482, 421] width 151 height 58
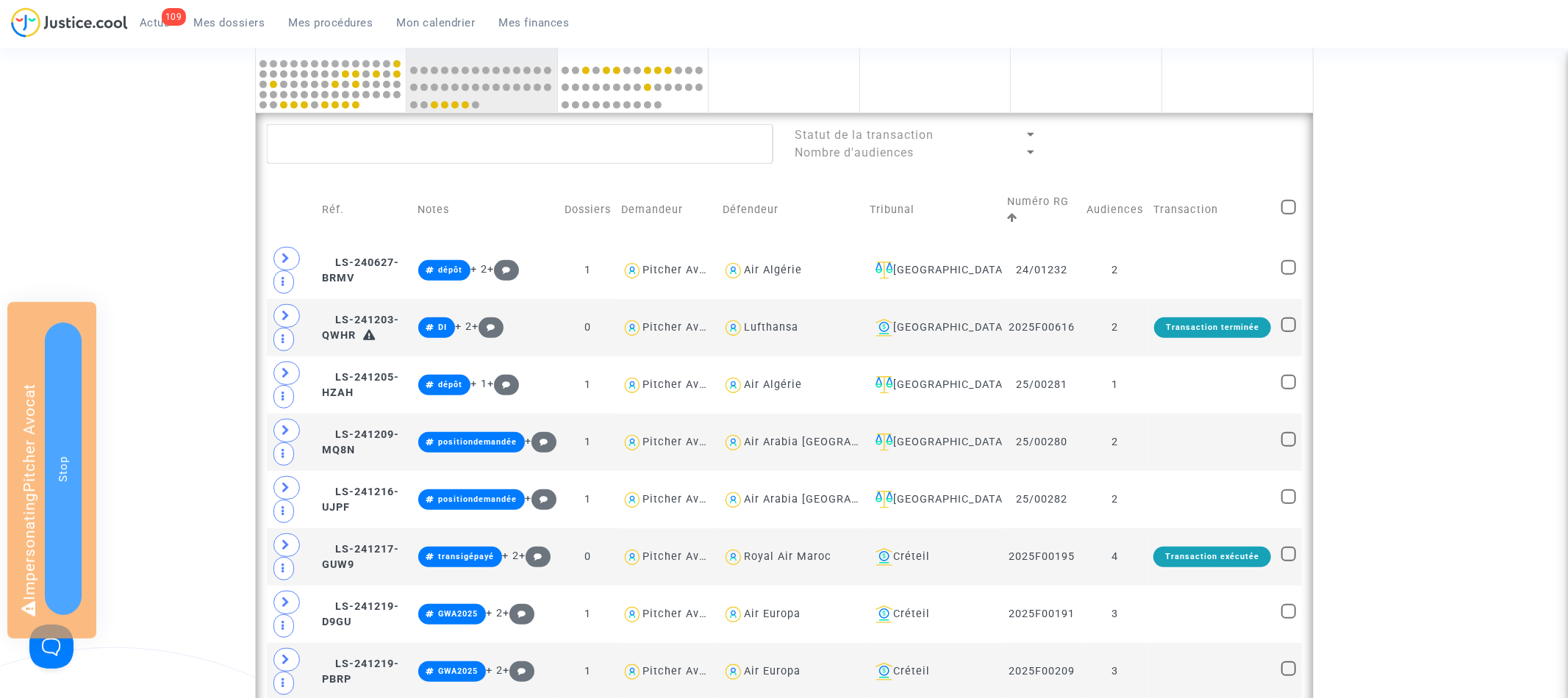
scroll to position [677, 0]
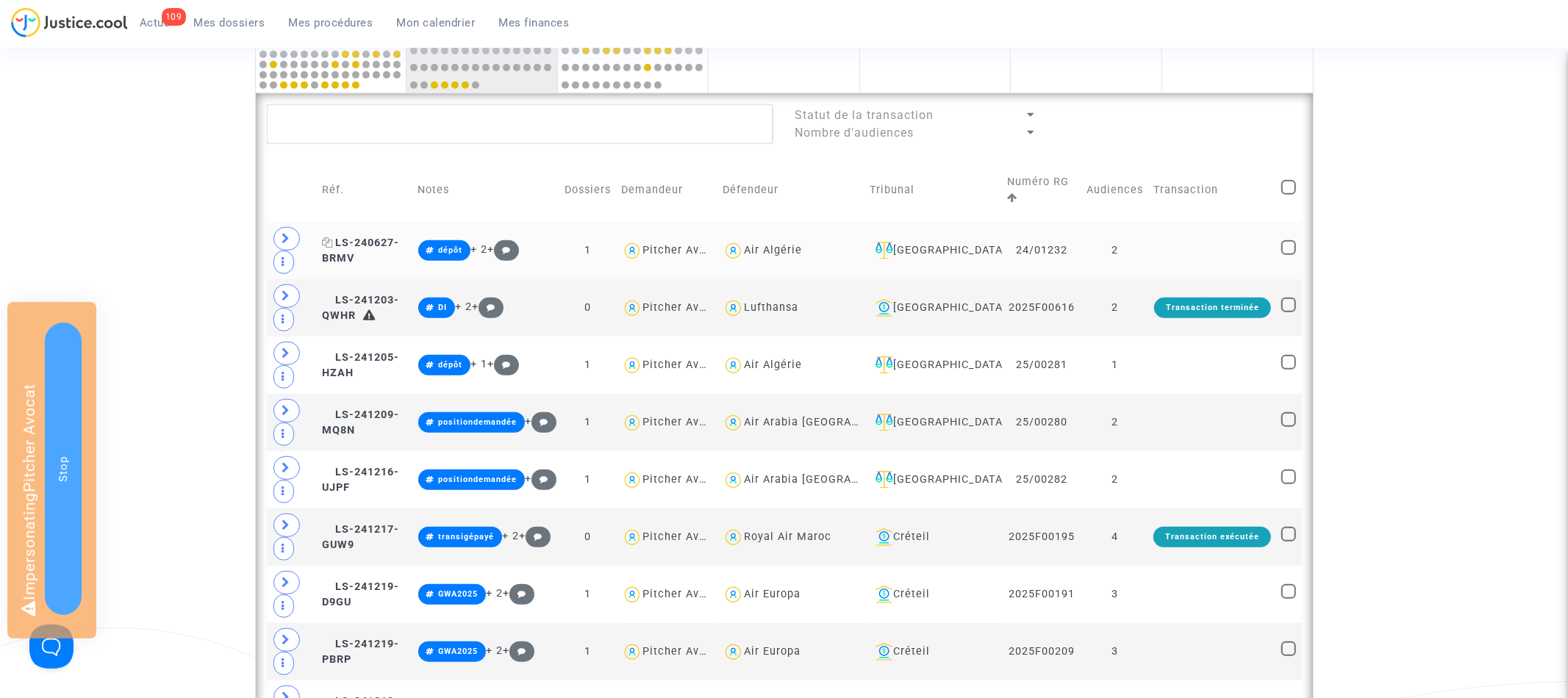
click at [400, 249] on span "LS-240627-BRMV" at bounding box center [361, 250] width 77 height 28
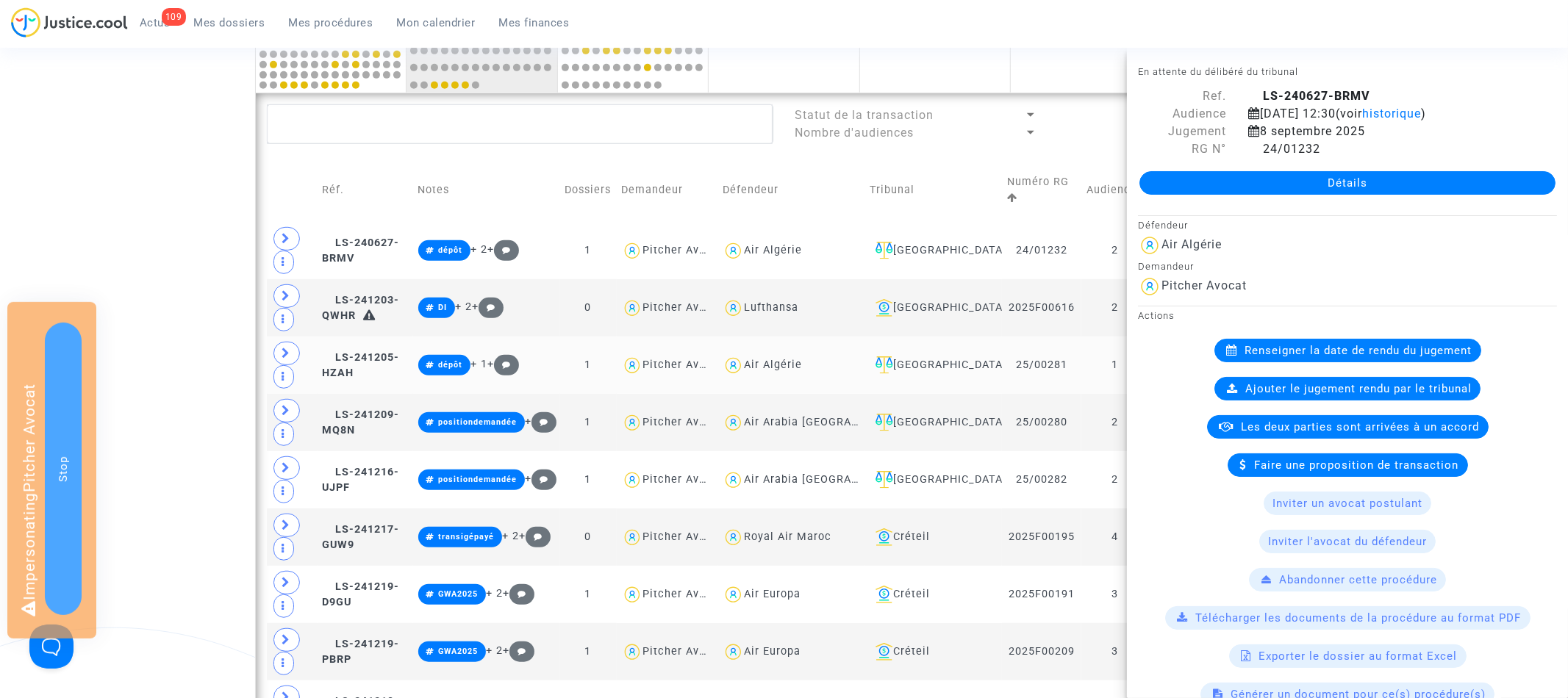
click at [413, 377] on td "LS-241205-HZAH" at bounding box center [365, 364] width 95 height 58
click at [188, 260] on div "Date de clôture d'instruction Date de conciliation Date d'audience Date de juge…" at bounding box center [784, 708] width 1568 height 2601
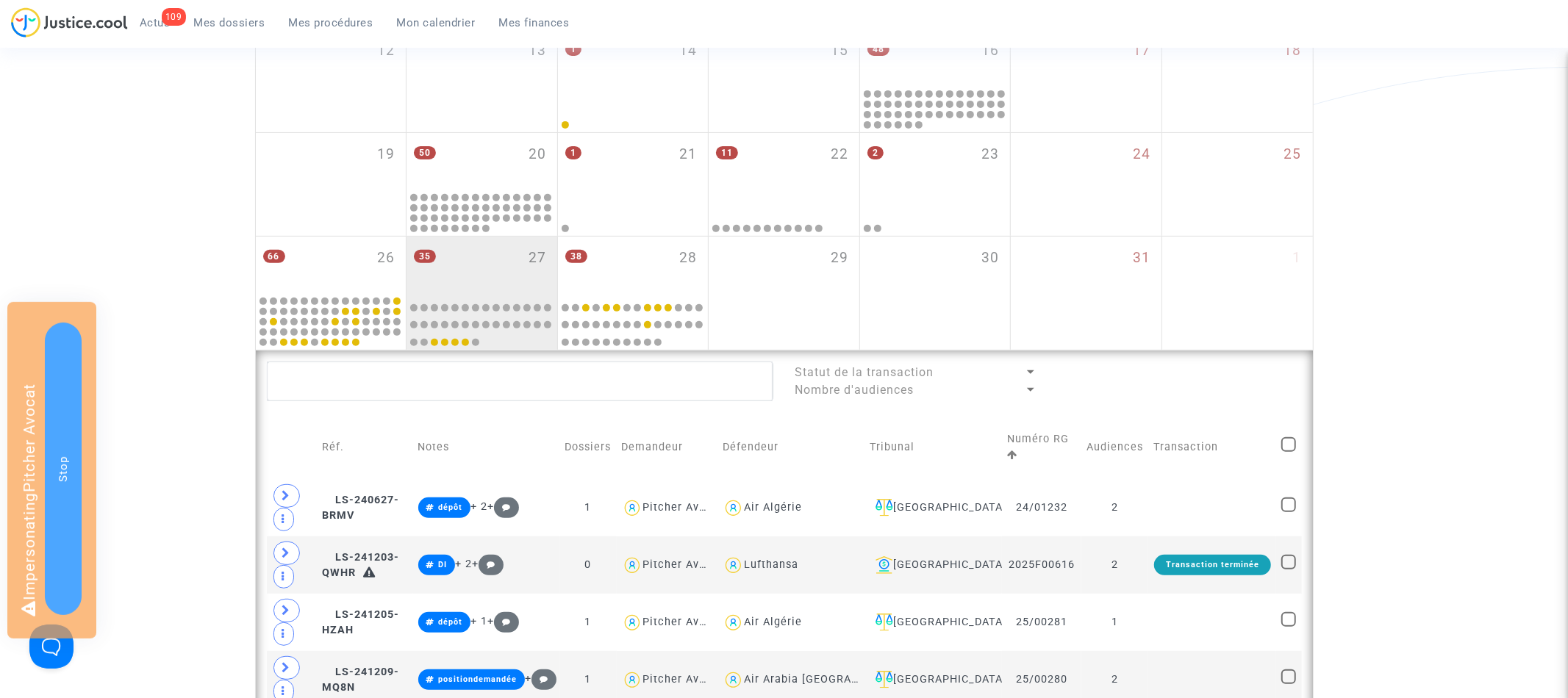
scroll to position [0, 0]
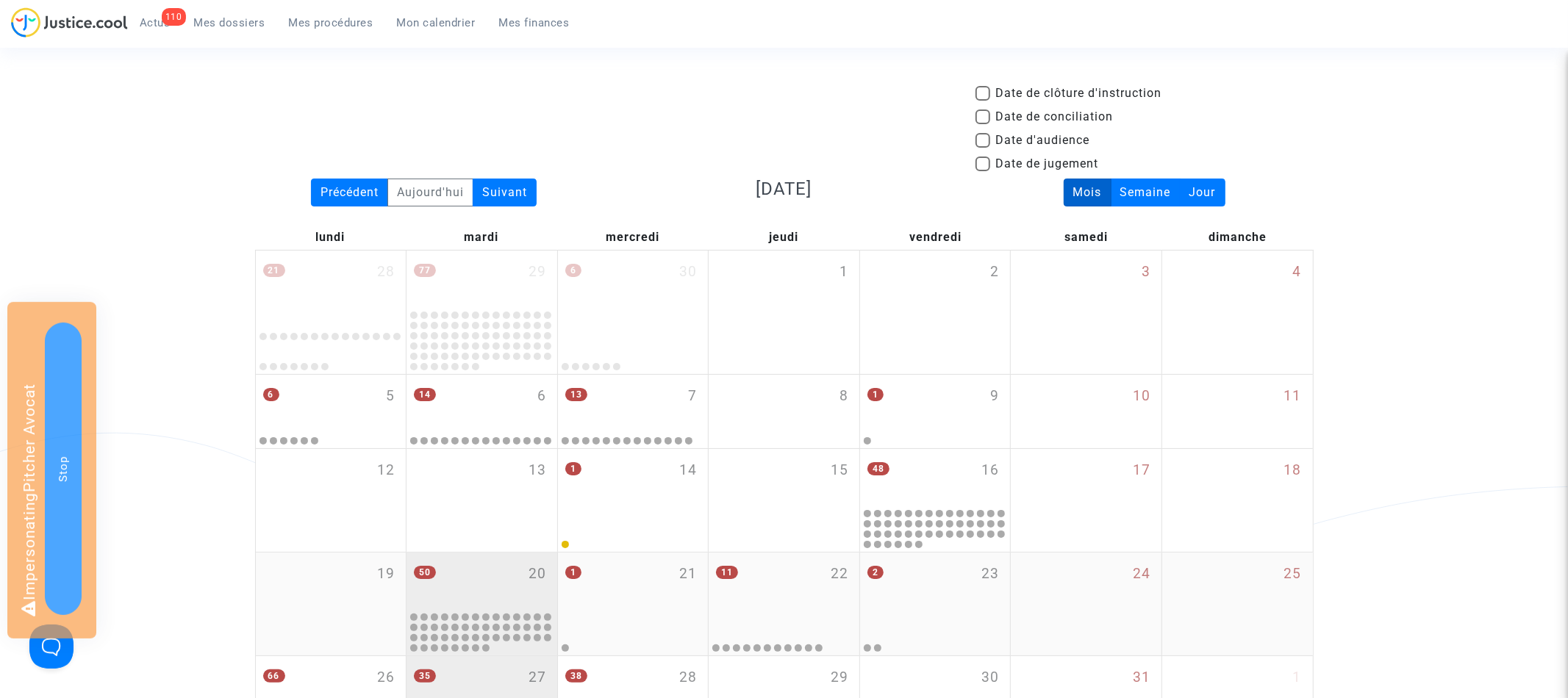
click at [526, 573] on div "50 20" at bounding box center [482, 581] width 151 height 58
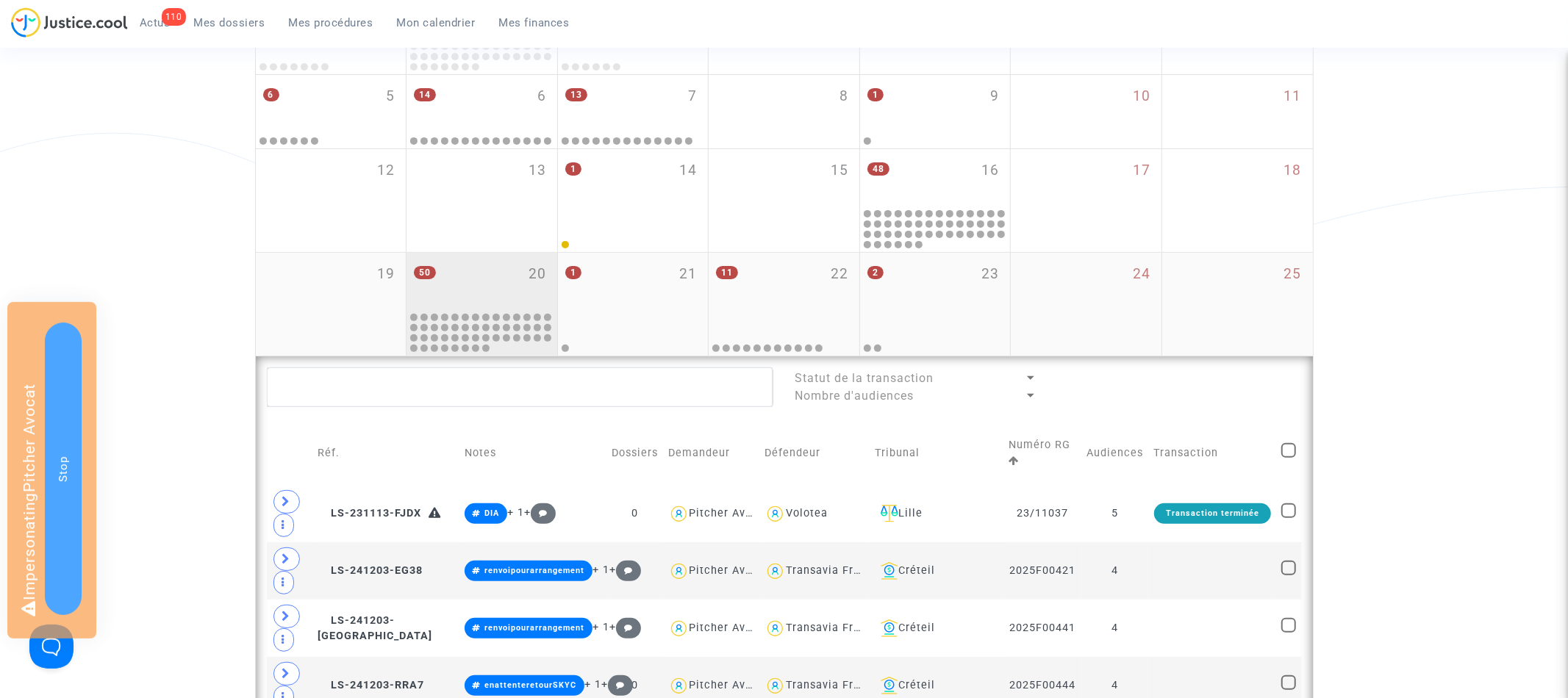
scroll to position [425, 0]
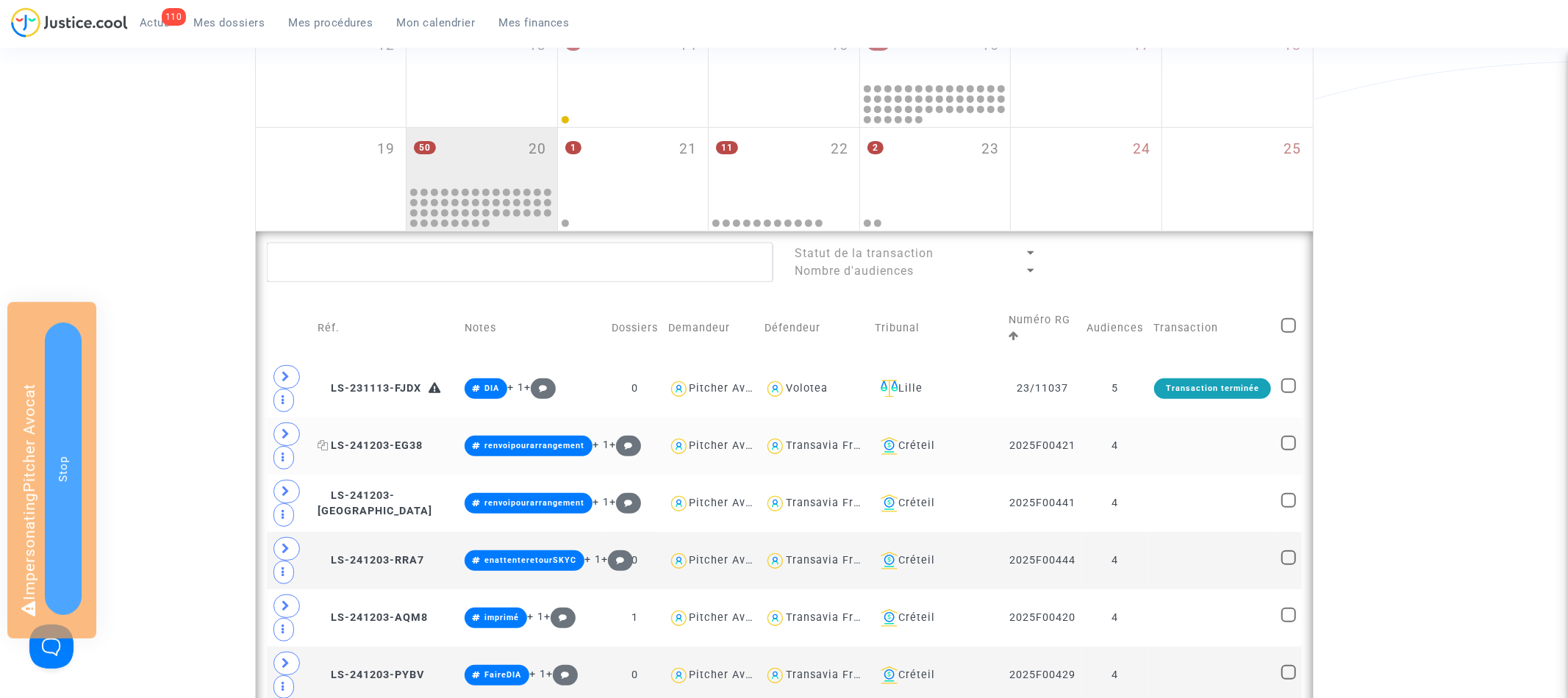
click at [407, 446] on span "LS-241203-EG38" at bounding box center [370, 445] width 105 height 13
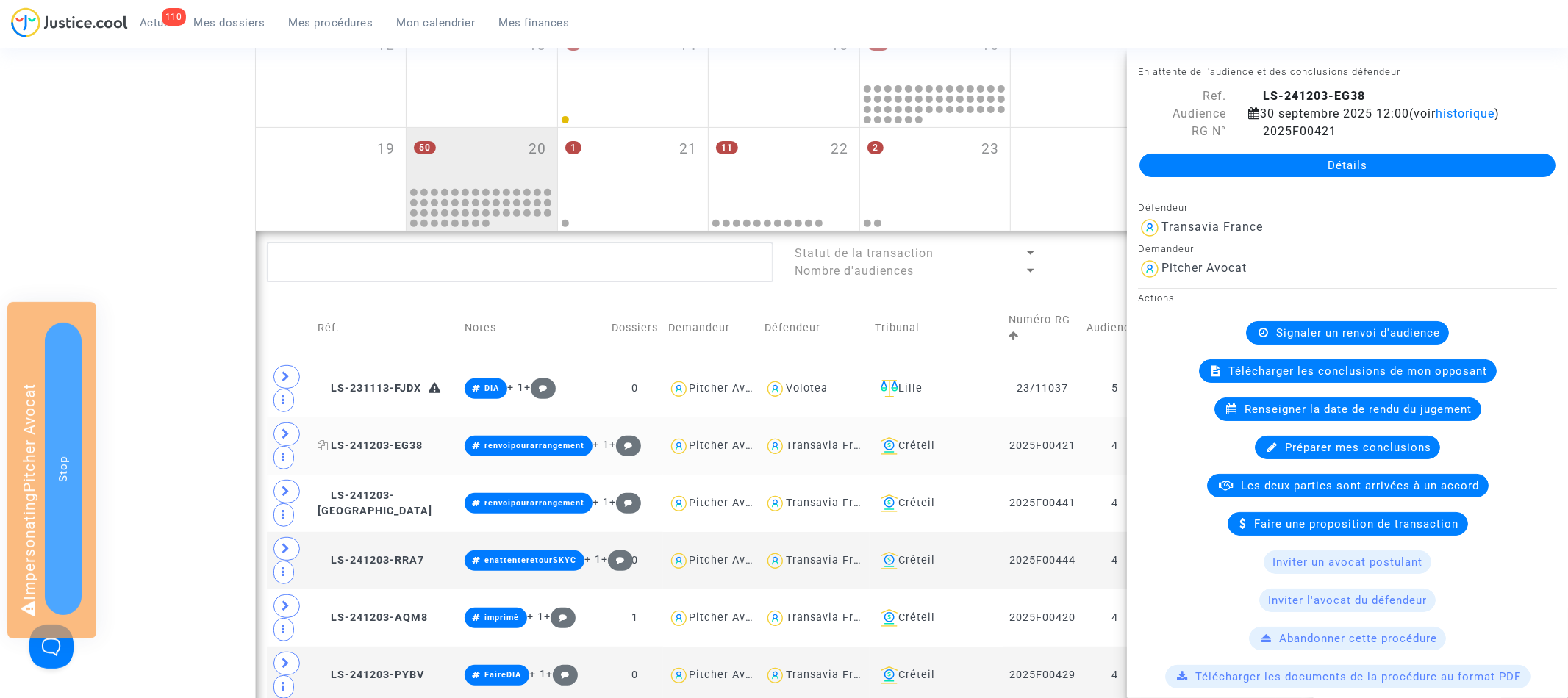
click at [329, 447] on icon at bounding box center [323, 445] width 11 height 10
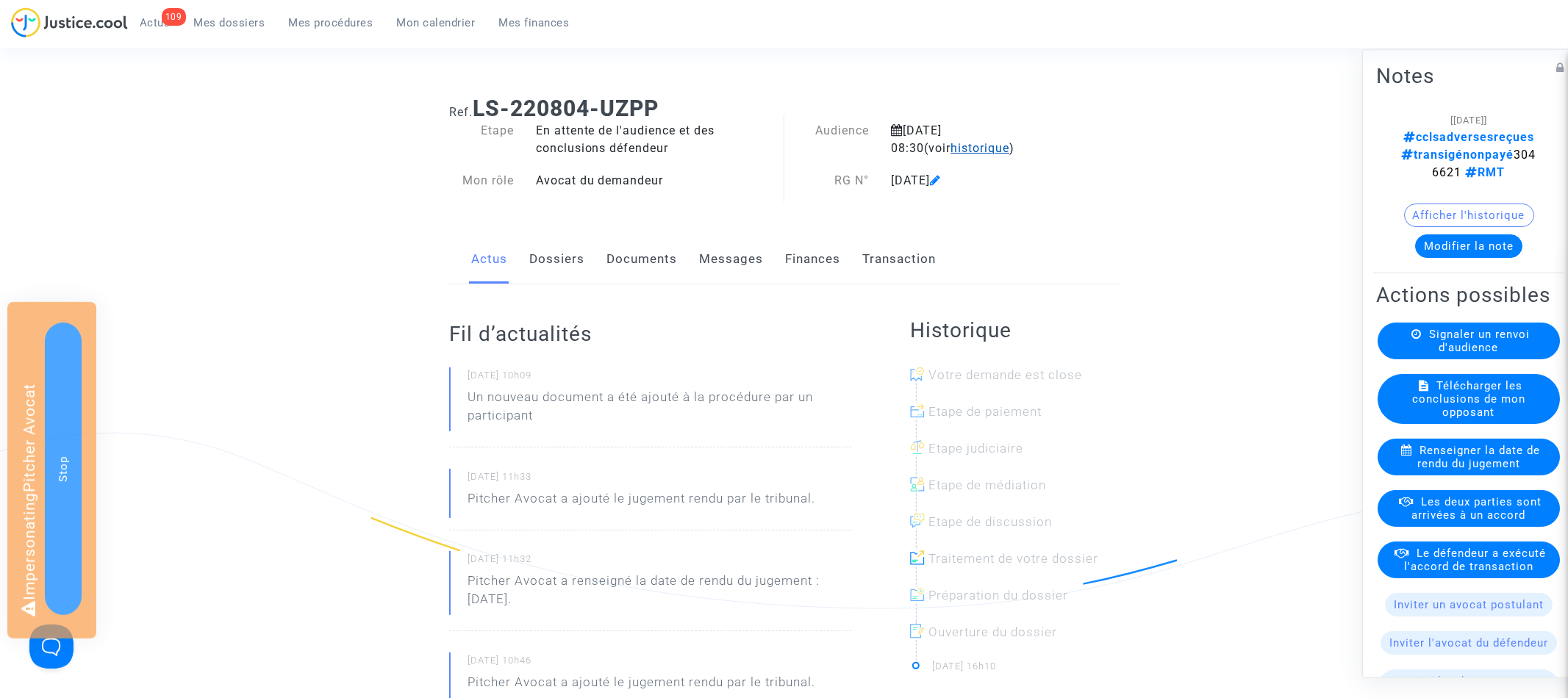
click at [950, 146] on span "historique" at bounding box center [980, 148] width 58 height 14
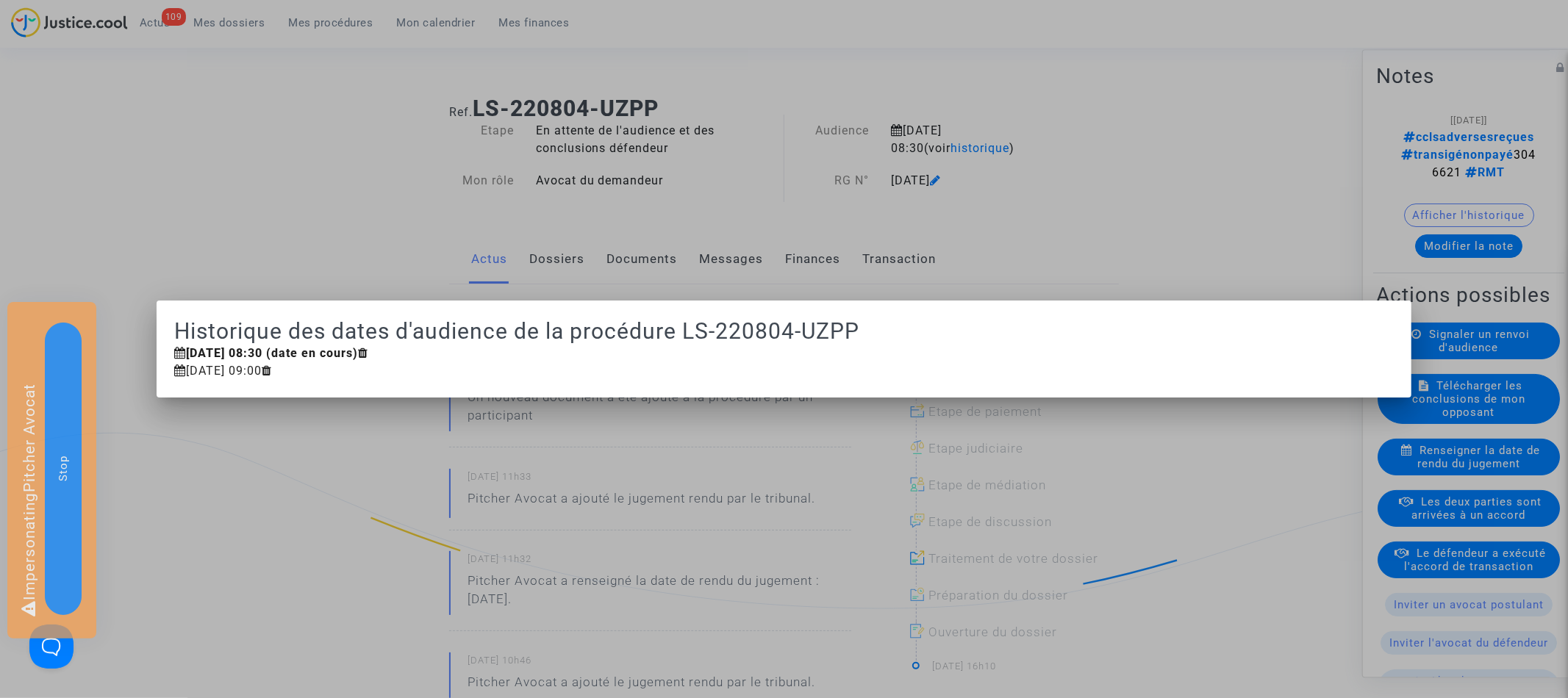
click at [909, 98] on div at bounding box center [784, 349] width 1568 height 698
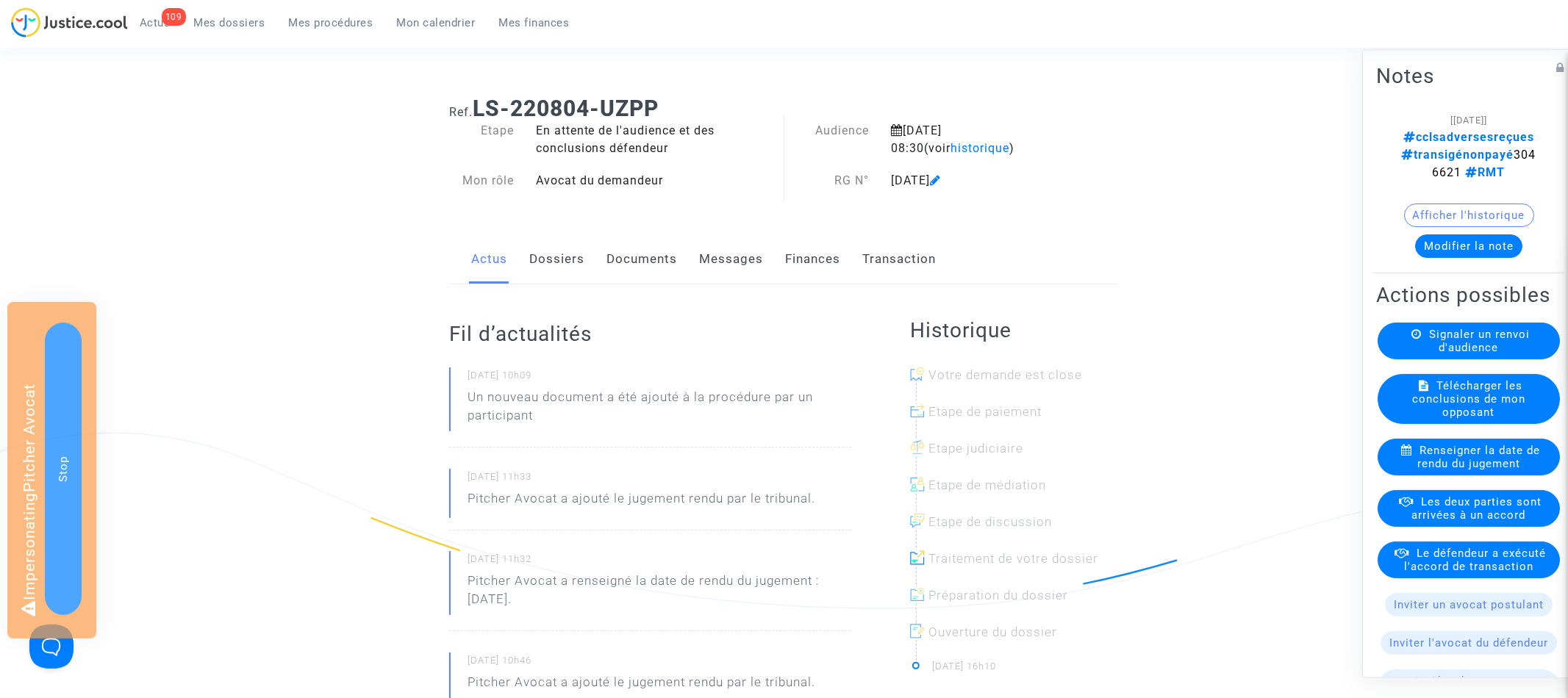
click at [665, 253] on link "Documents" at bounding box center [642, 259] width 71 height 48
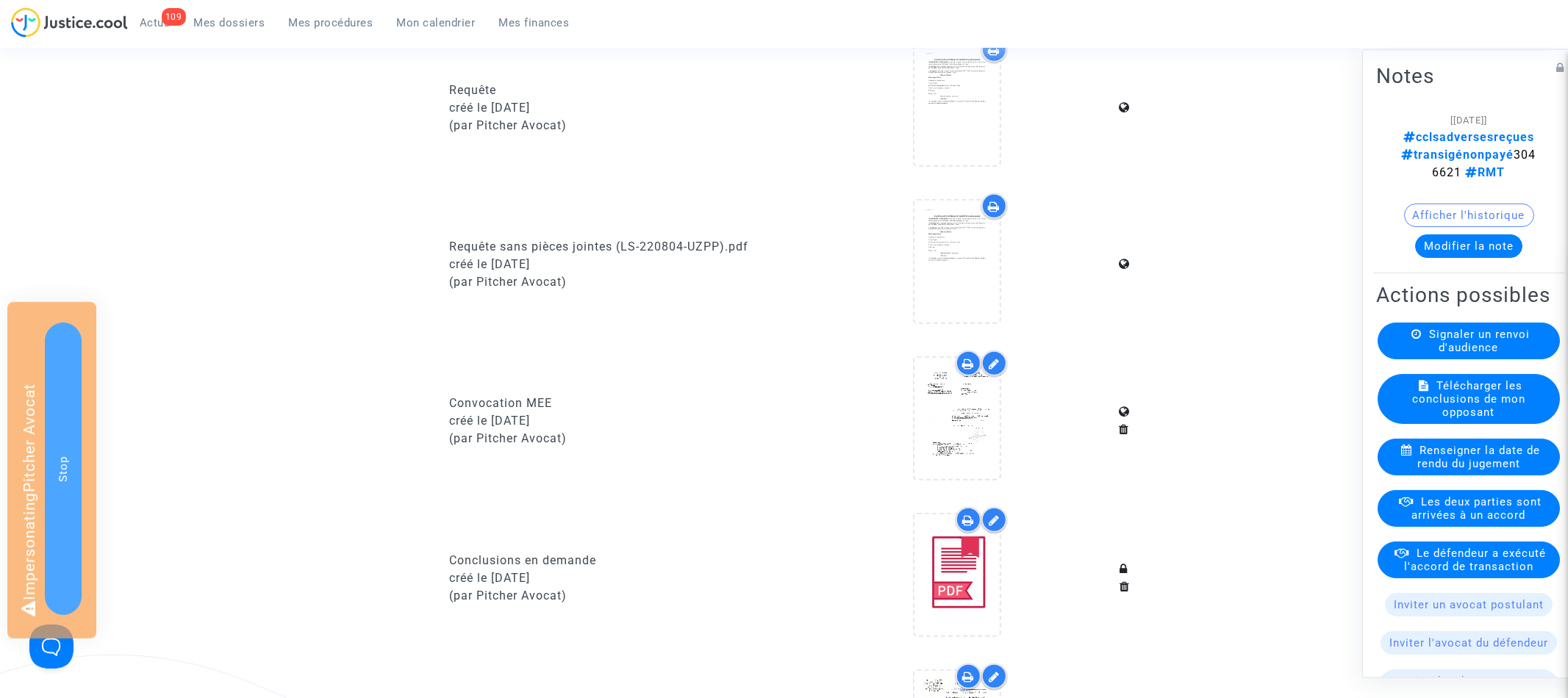
scroll to position [629, 0]
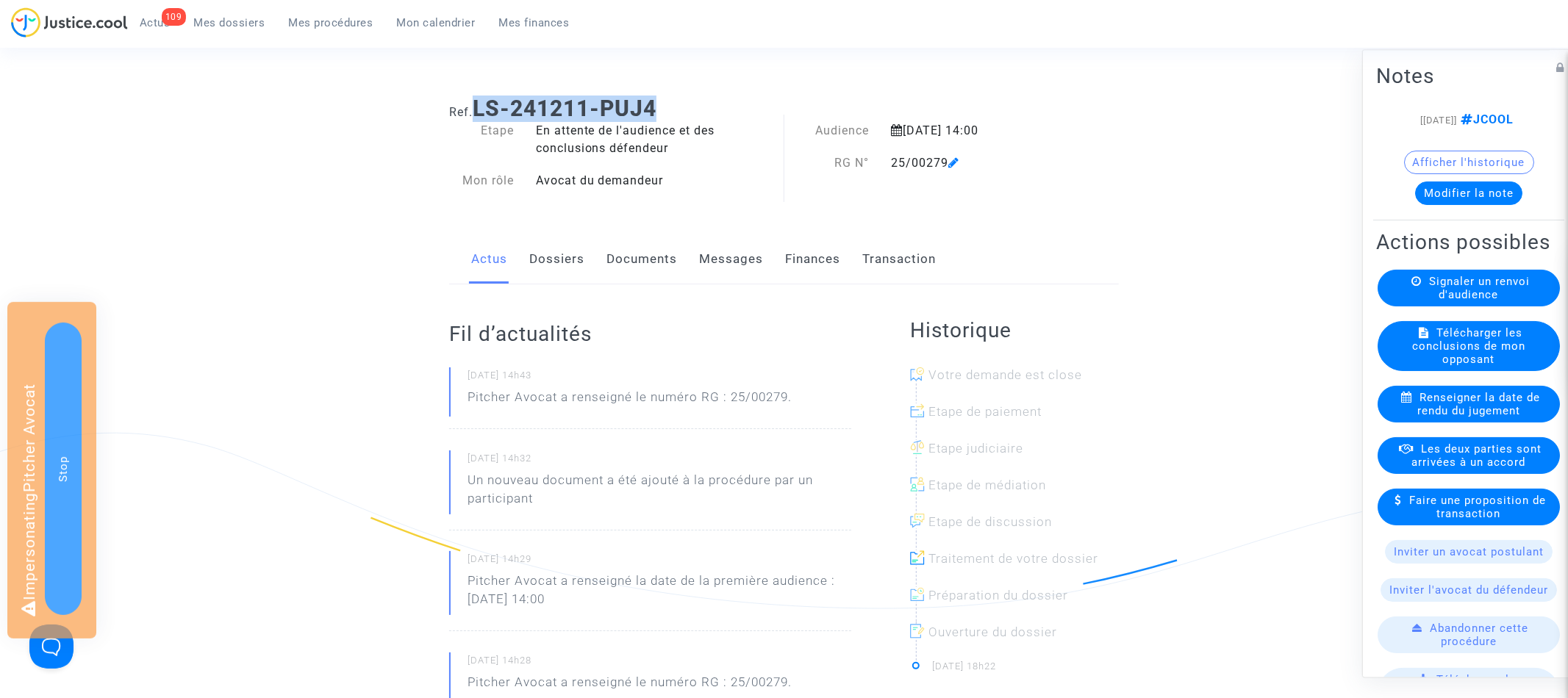
drag, startPoint x: 478, startPoint y: 106, endPoint x: 703, endPoint y: 105, distance: 225.0
click at [703, 105] on h1 "Ref. LS-241211-PUJ4" at bounding box center [784, 108] width 670 height 27
copy b "LS-241211-PUJ4"
click at [588, 275] on div "Actus Dossiers Documents Messages Finances Transaction" at bounding box center [784, 259] width 670 height 49
click at [571, 260] on link "Dossiers" at bounding box center [556, 259] width 55 height 48
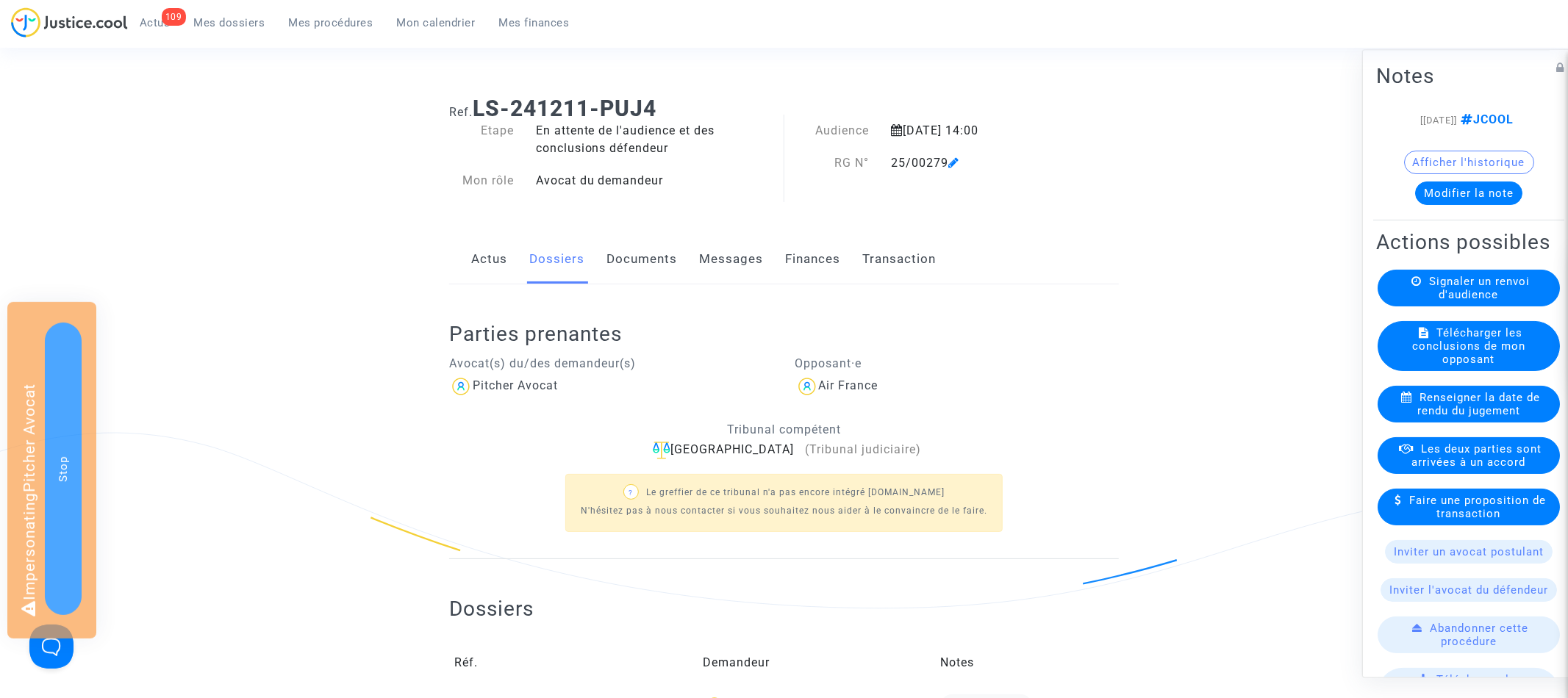
click at [478, 261] on link "Actus" at bounding box center [489, 259] width 36 height 48
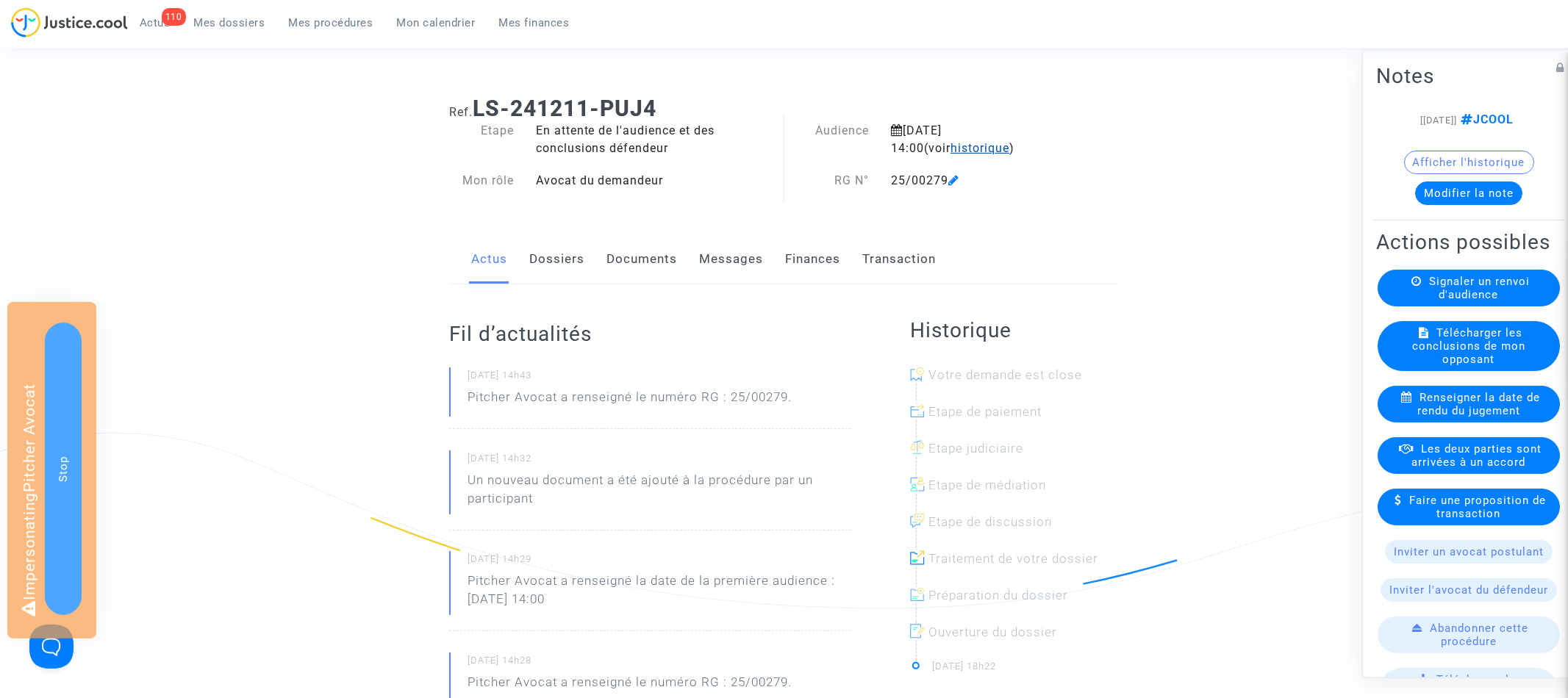
click at [950, 145] on span "historique" at bounding box center [980, 148] width 58 height 14
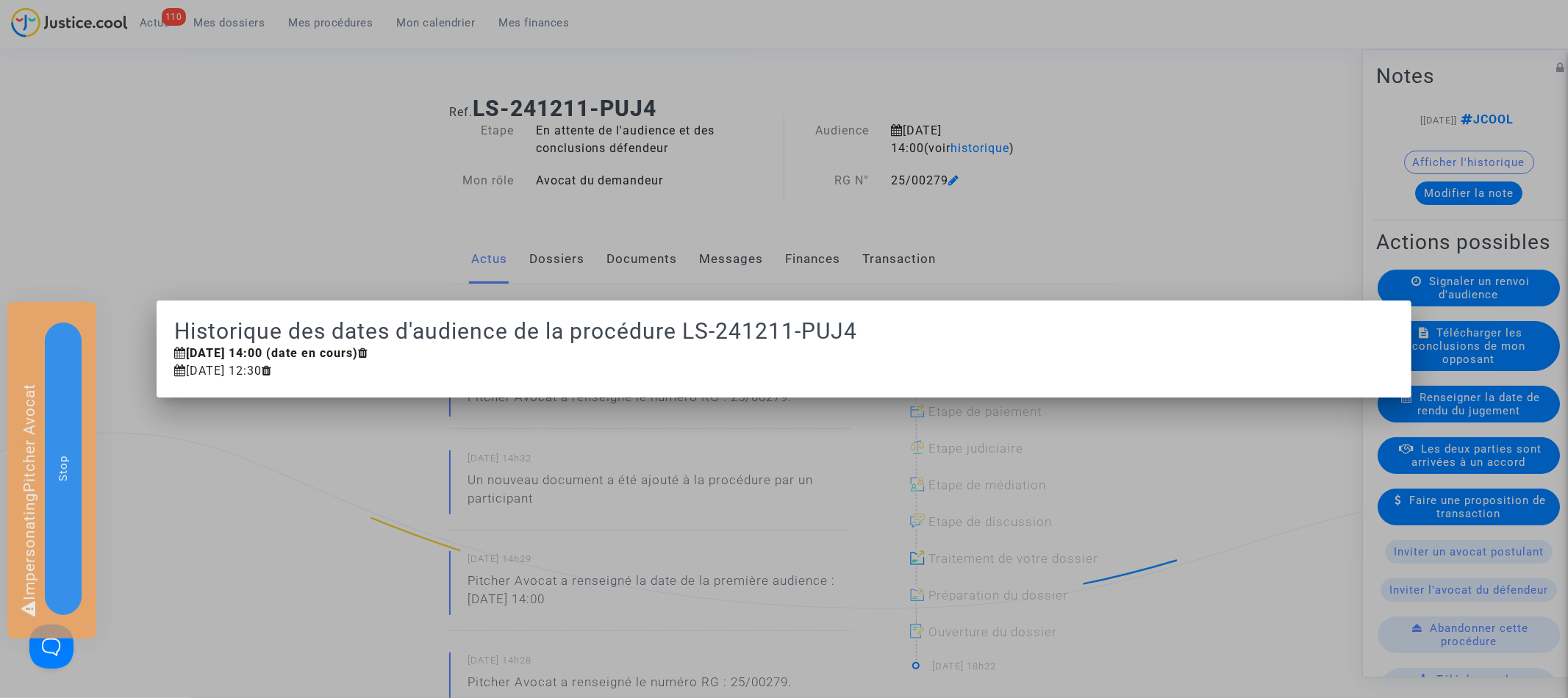
click at [1093, 194] on div at bounding box center [784, 349] width 1568 height 698
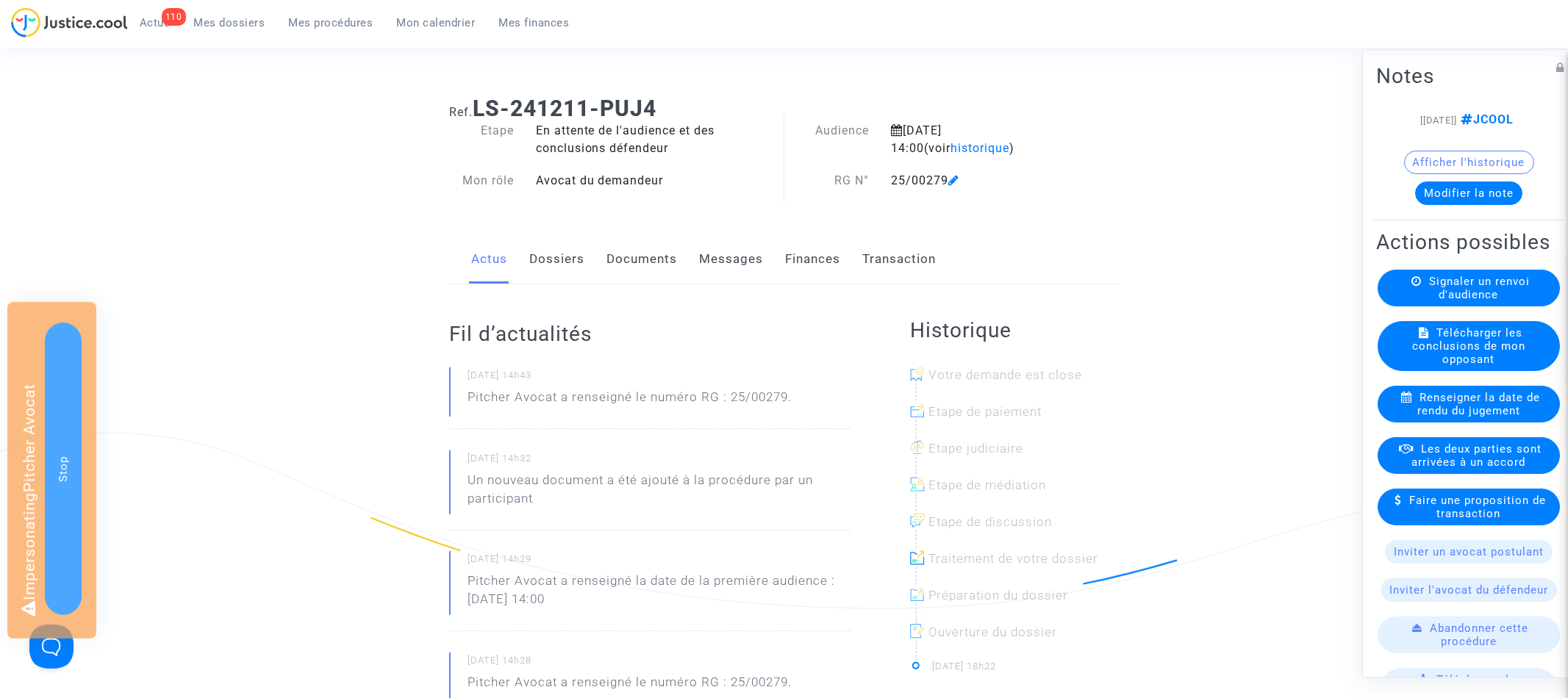
click at [655, 265] on link "Documents" at bounding box center [642, 259] width 71 height 48
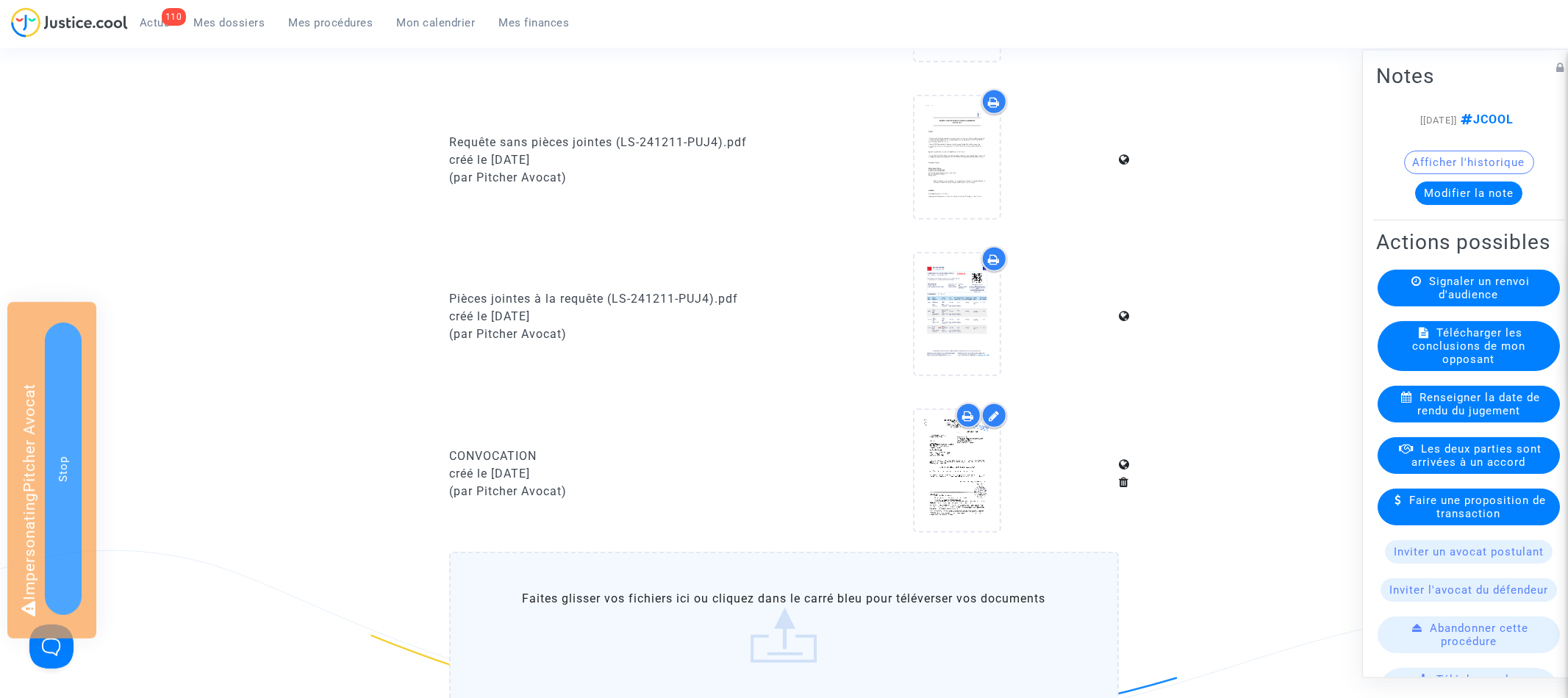
scroll to position [632, 0]
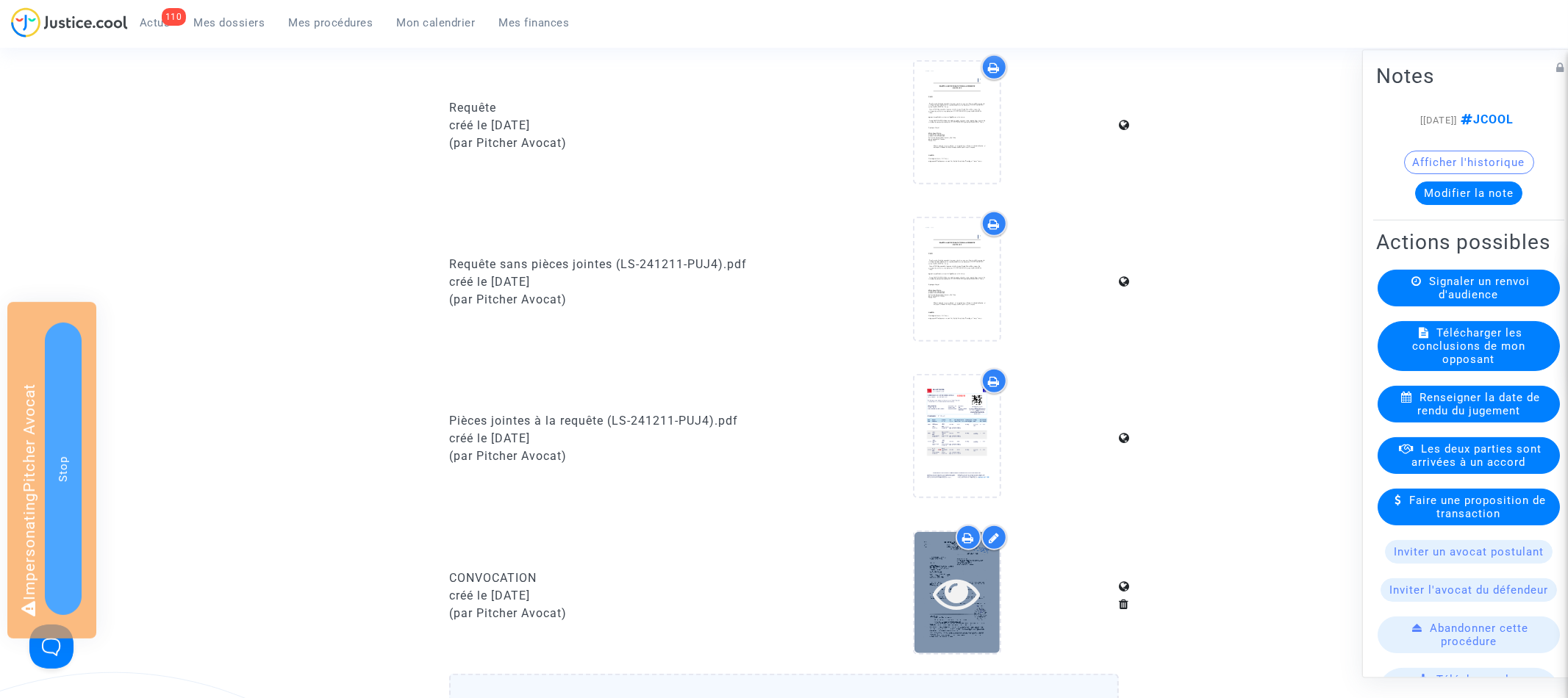
click at [955, 585] on icon at bounding box center [956, 592] width 48 height 47
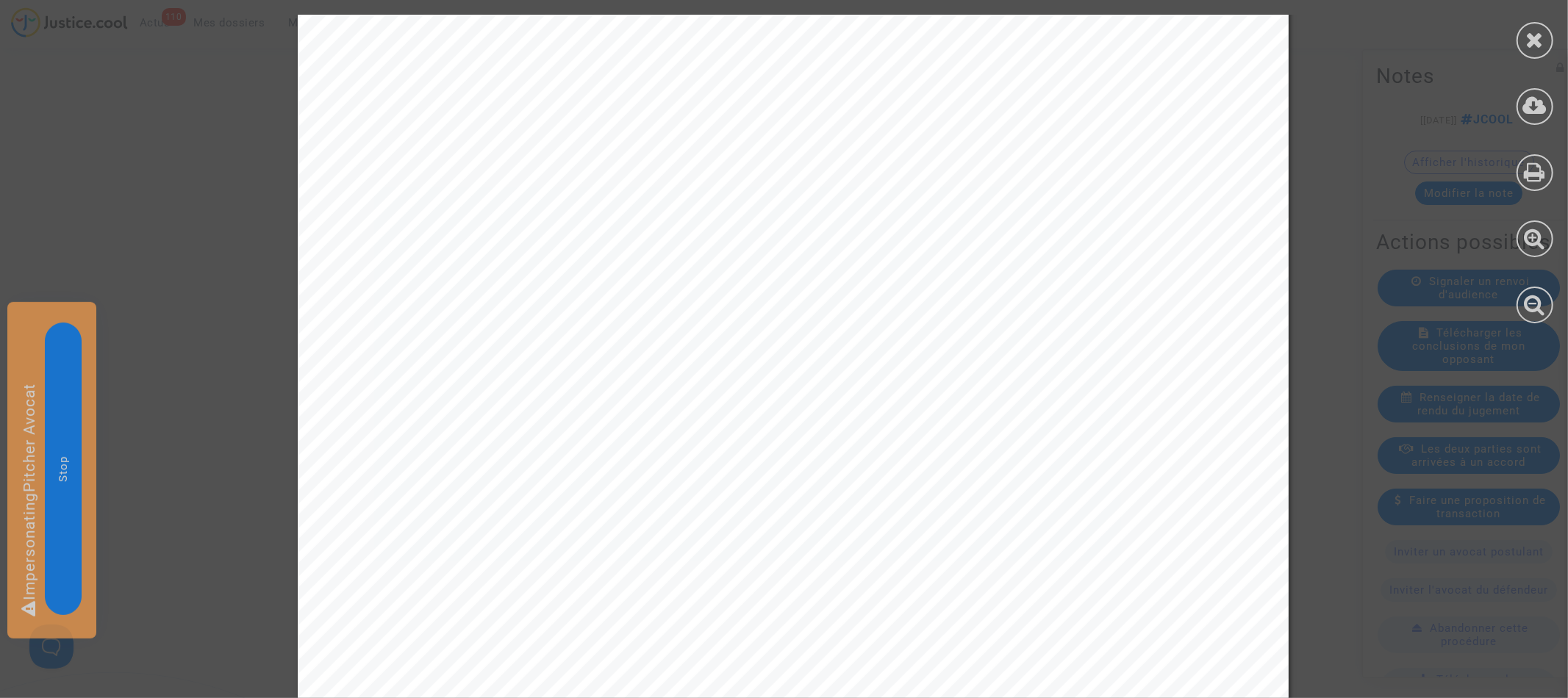
scroll to position [311, 0]
click at [1529, 45] on icon at bounding box center [1534, 40] width 18 height 22
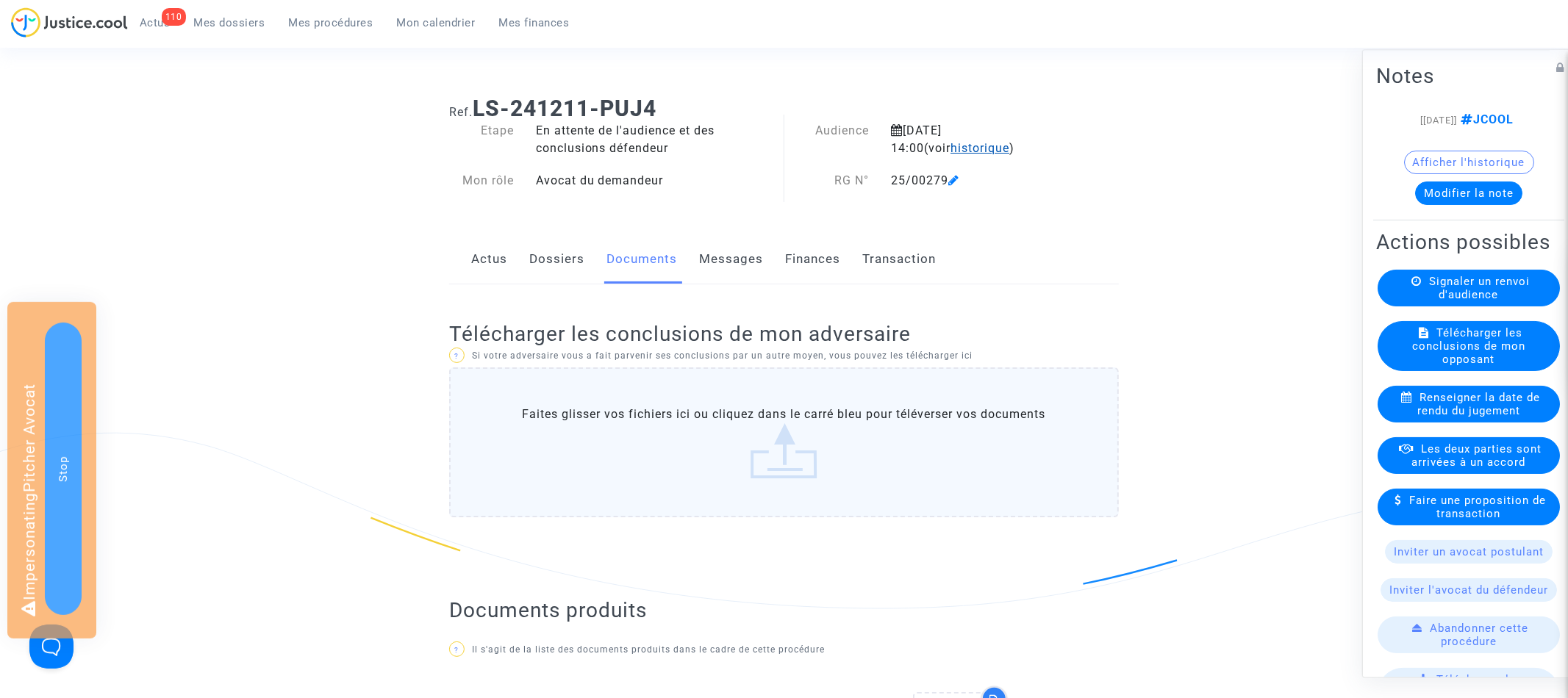
click at [968, 149] on span "historique" at bounding box center [980, 148] width 58 height 14
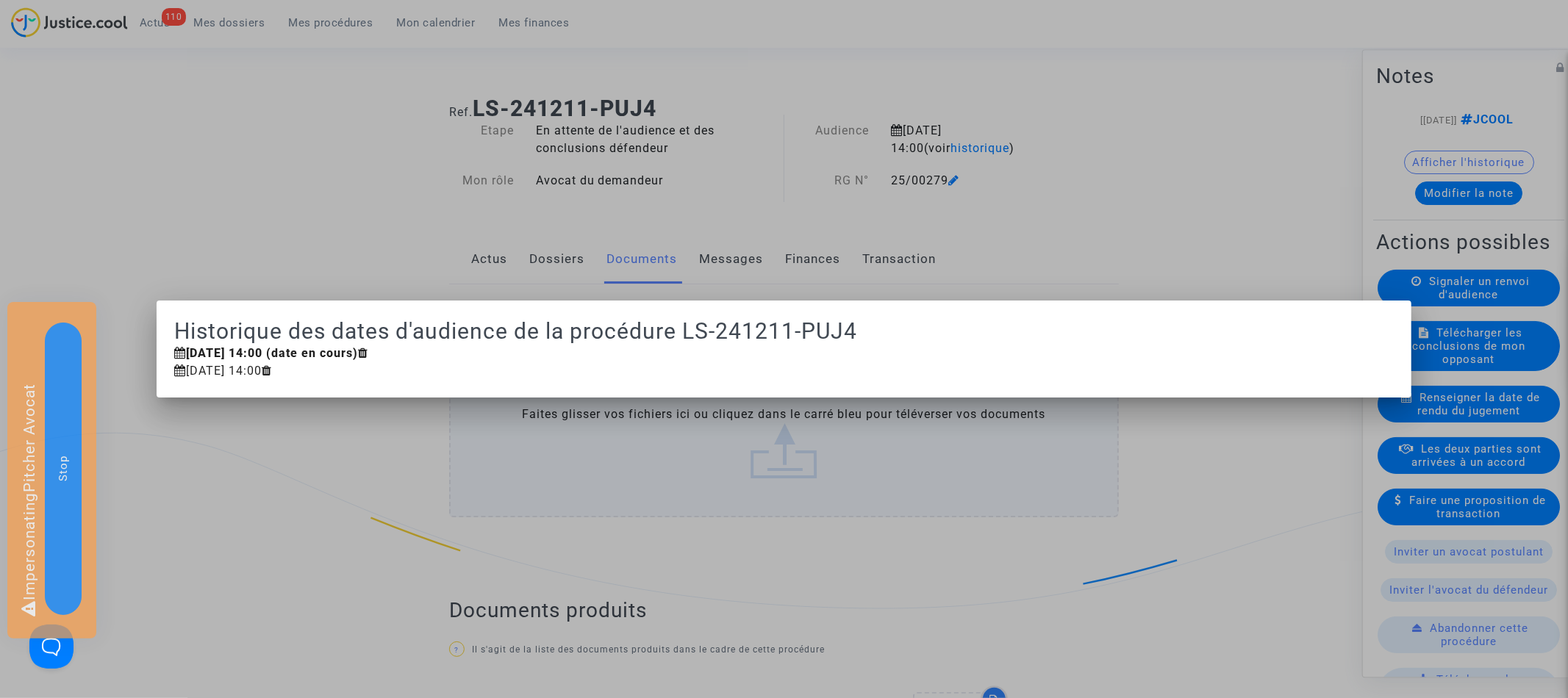
click at [952, 101] on div at bounding box center [784, 349] width 1568 height 698
